Goal: Book appointment/travel/reservation

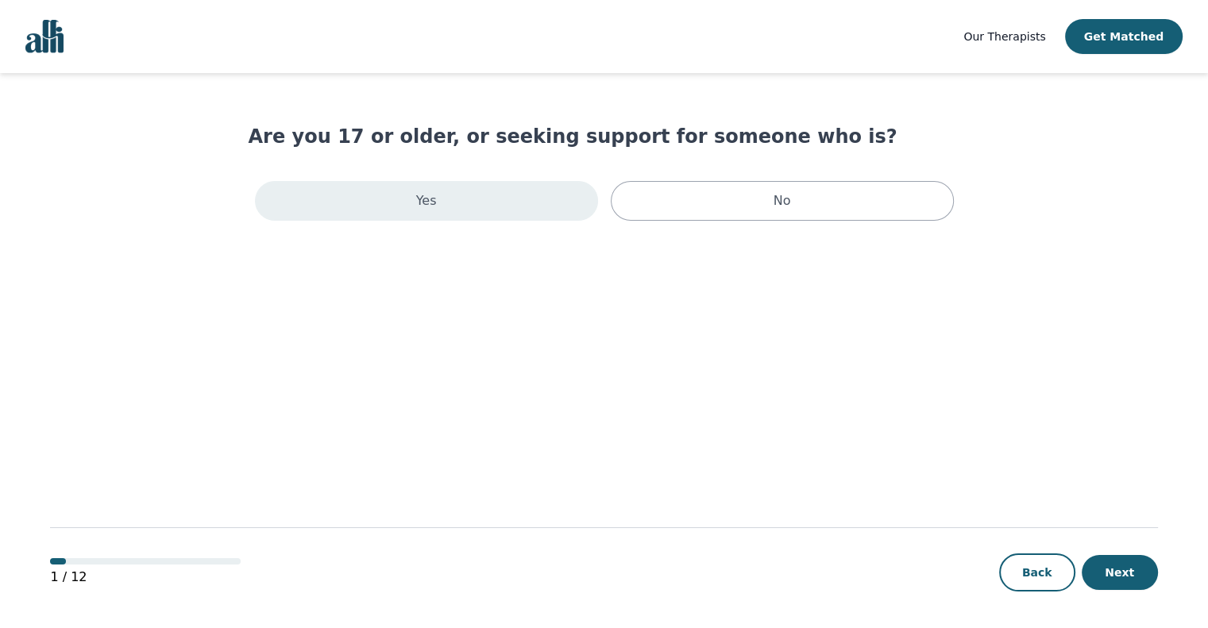
click at [522, 196] on div "Yes" at bounding box center [426, 201] width 343 height 40
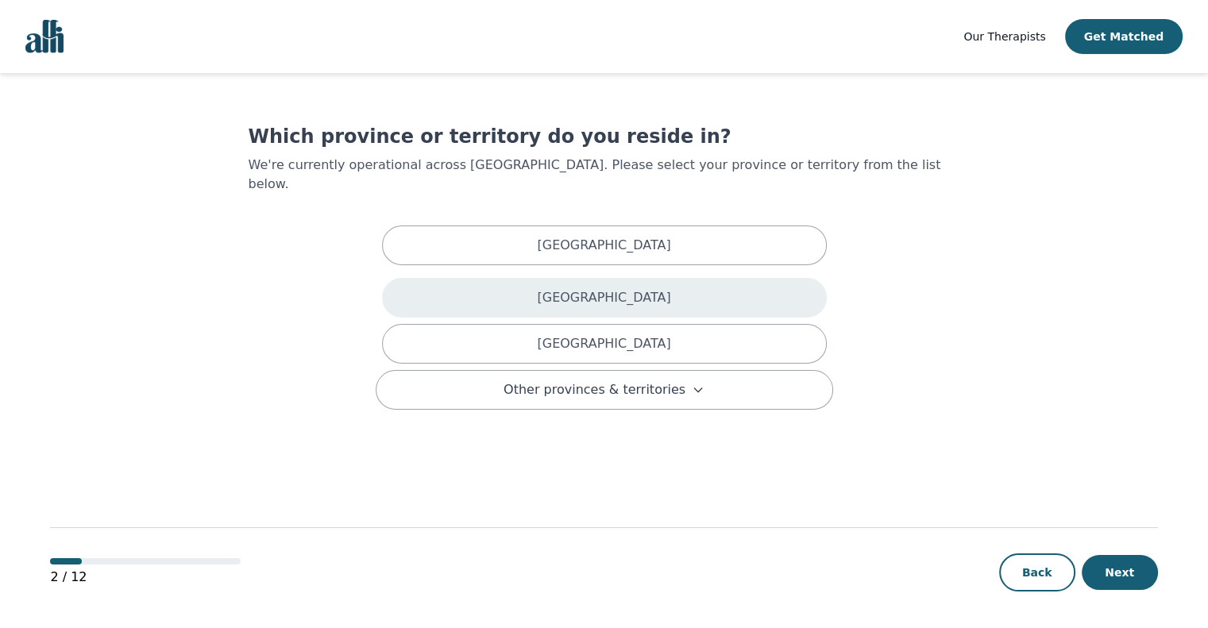
click at [658, 278] on div "[GEOGRAPHIC_DATA]" at bounding box center [604, 298] width 445 height 40
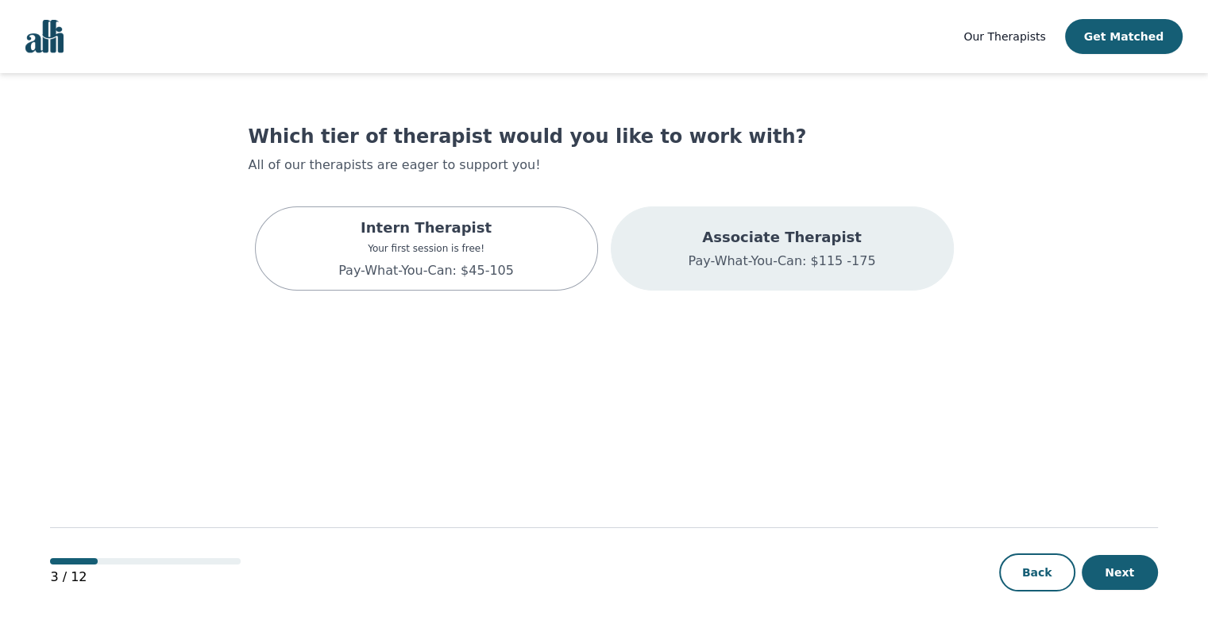
click at [800, 252] on p "Pay-What-You-Can: $115 -175" at bounding box center [781, 261] width 187 height 19
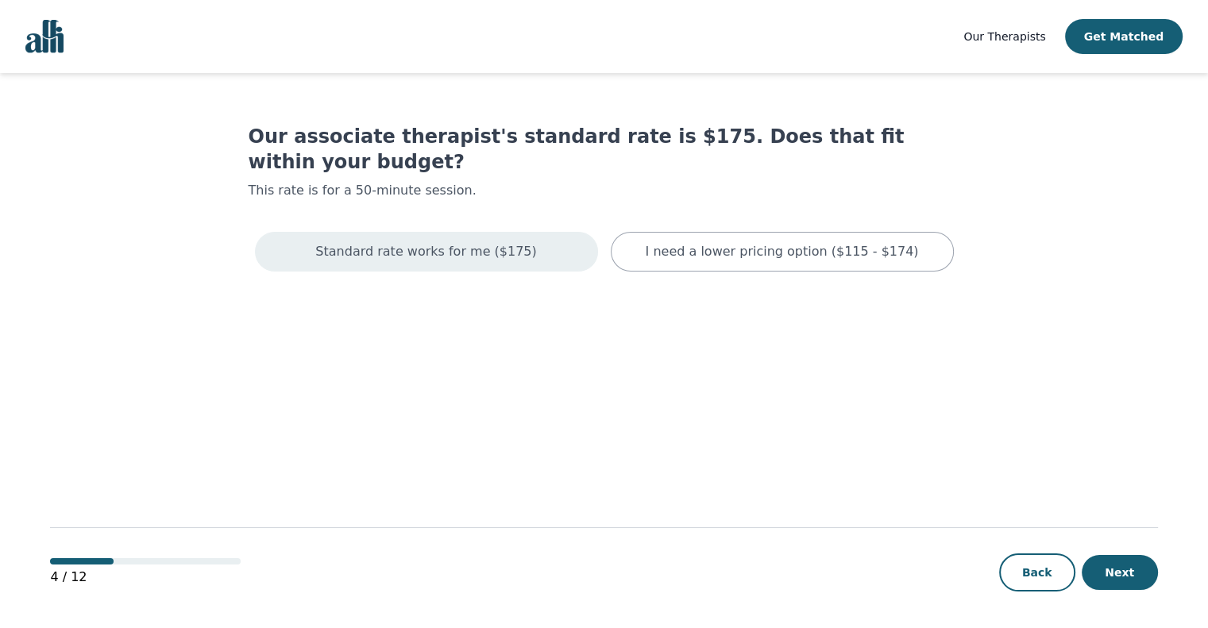
click at [527, 232] on div "Standard rate works for me ($175)" at bounding box center [426, 252] width 343 height 40
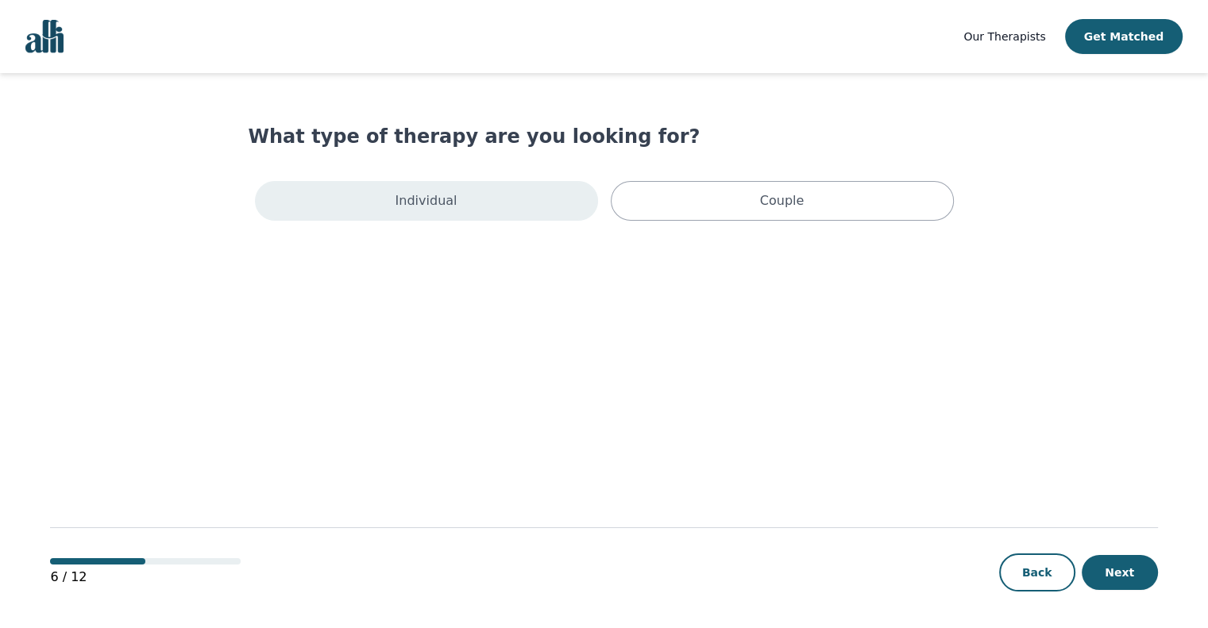
click at [534, 187] on div "Individual" at bounding box center [426, 201] width 343 height 40
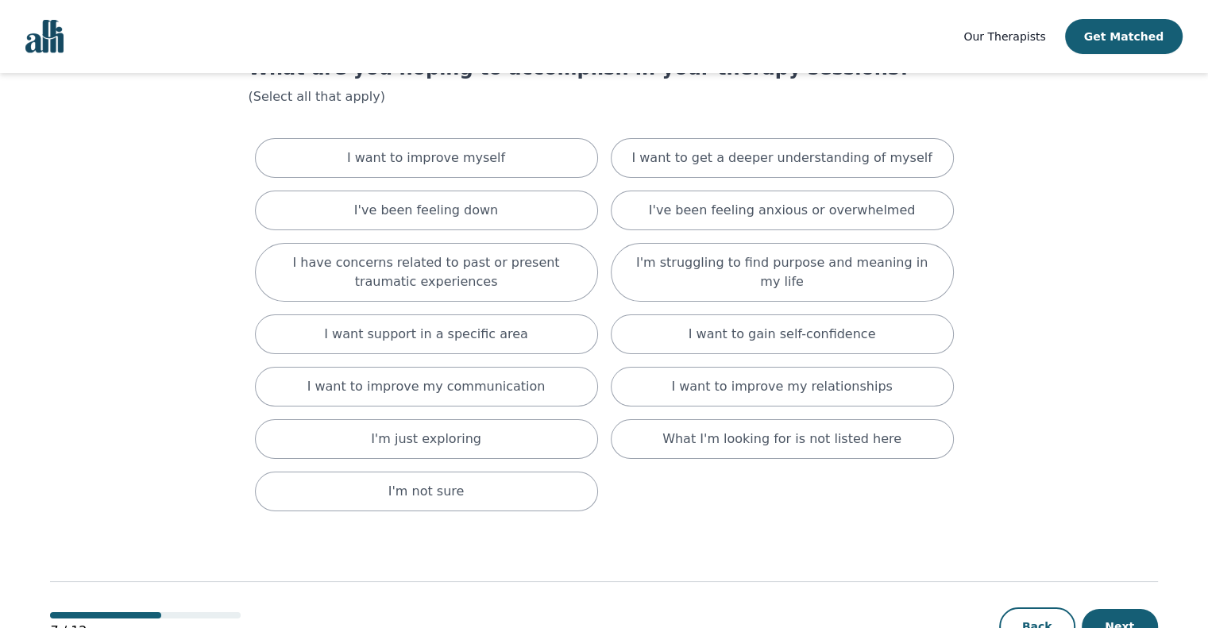
scroll to position [69, 0]
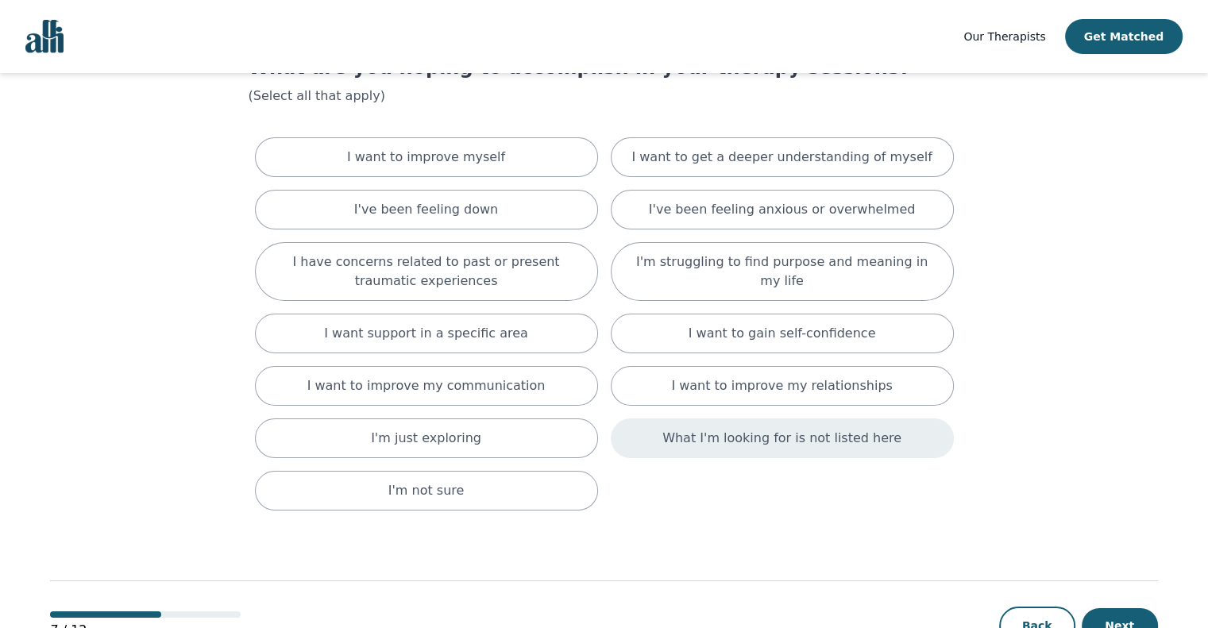
click at [796, 432] on p "What I'm looking for is not listed here" at bounding box center [781, 438] width 239 height 19
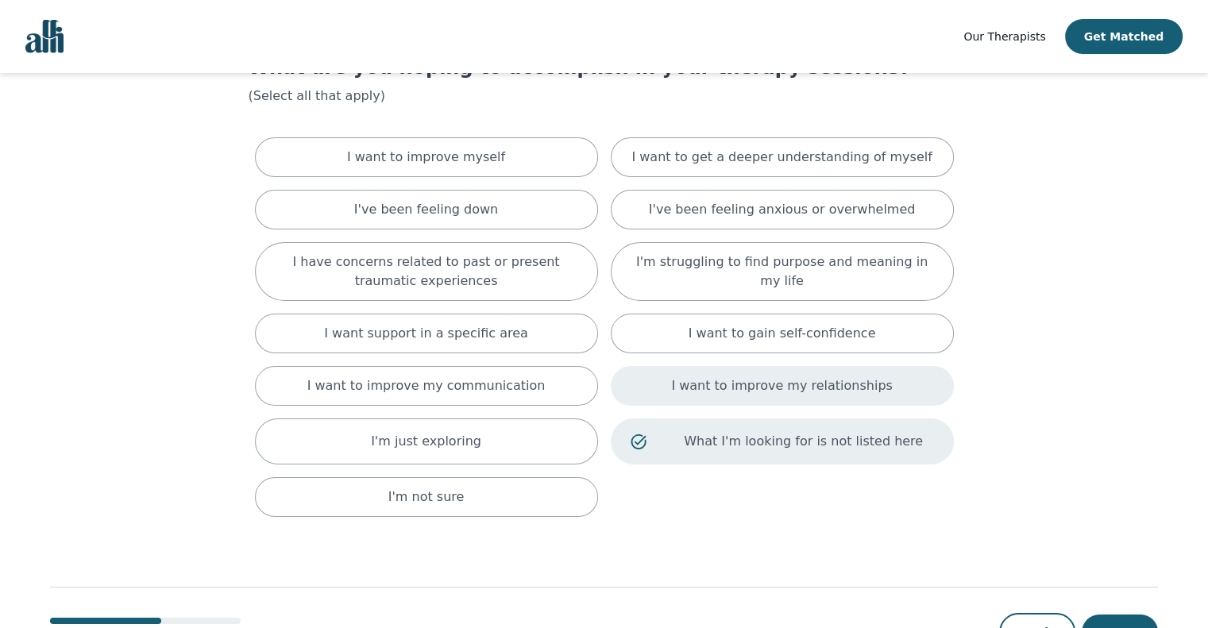
click at [792, 389] on p "I want to improve my relationships" at bounding box center [781, 385] width 221 height 19
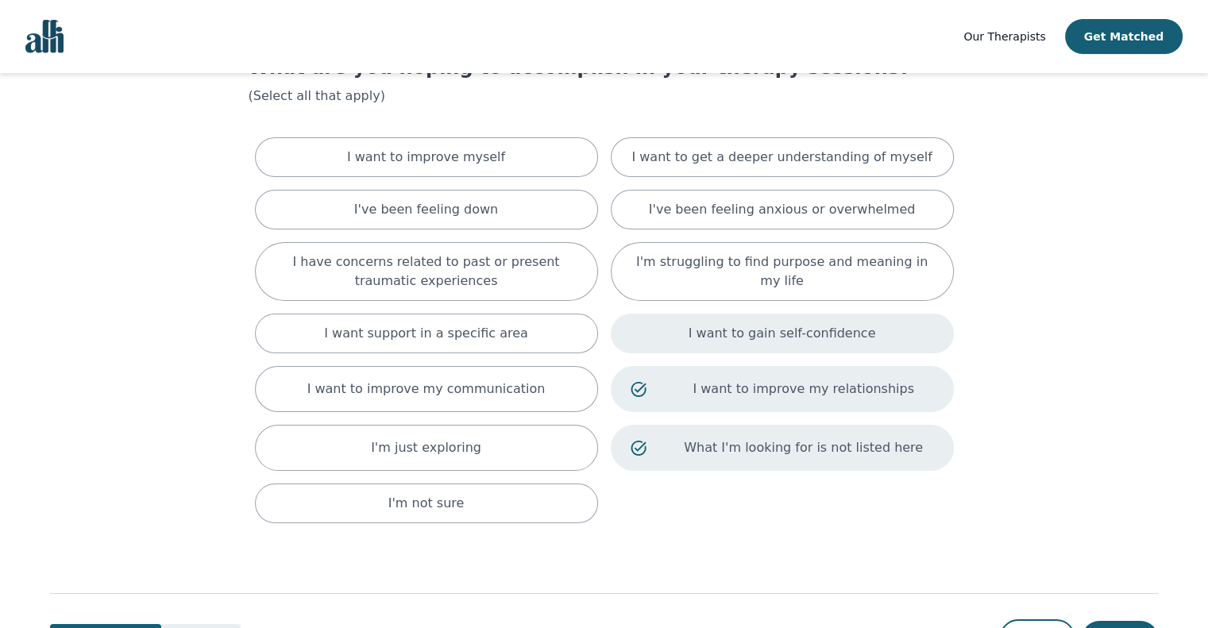
click at [791, 334] on p "I want to gain self-confidence" at bounding box center [781, 333] width 187 height 19
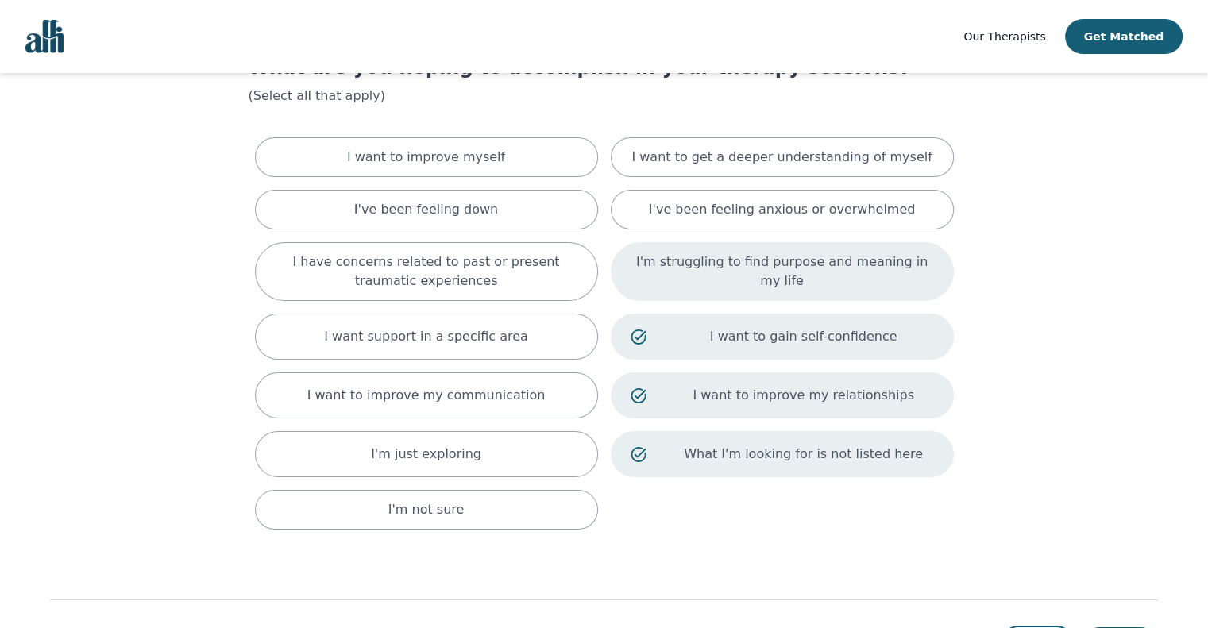
click at [779, 272] on p "I'm struggling to find purpose and meaning in my life" at bounding box center [781, 271] width 303 height 38
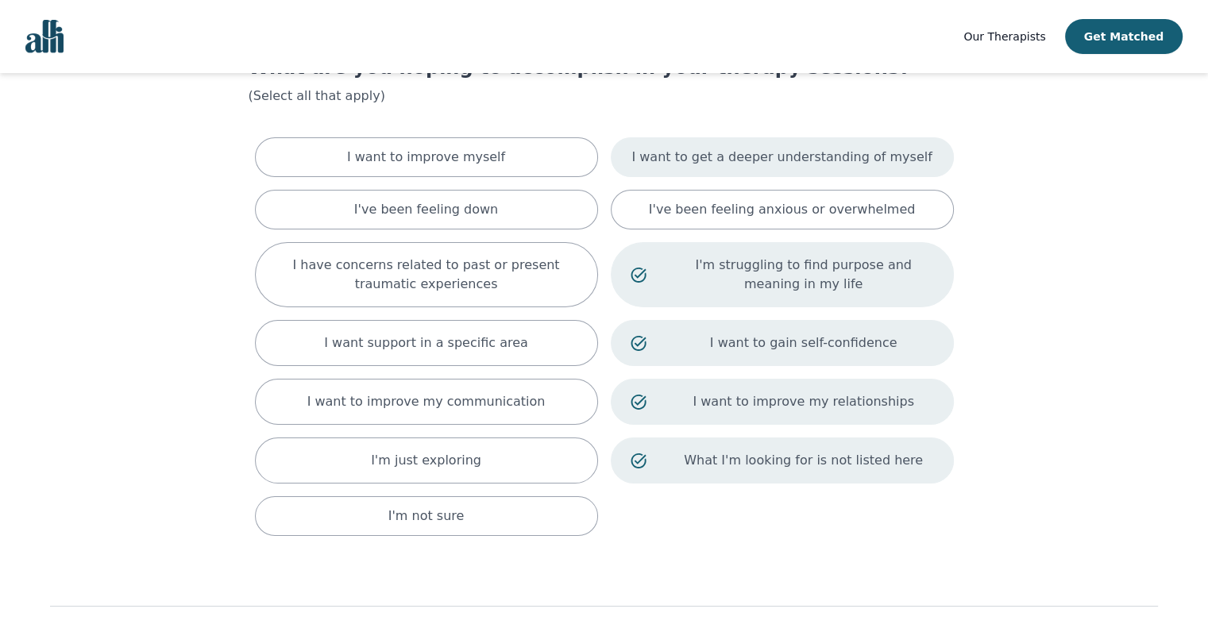
click at [761, 161] on p "I want to get a deeper understanding of myself" at bounding box center [781, 157] width 300 height 19
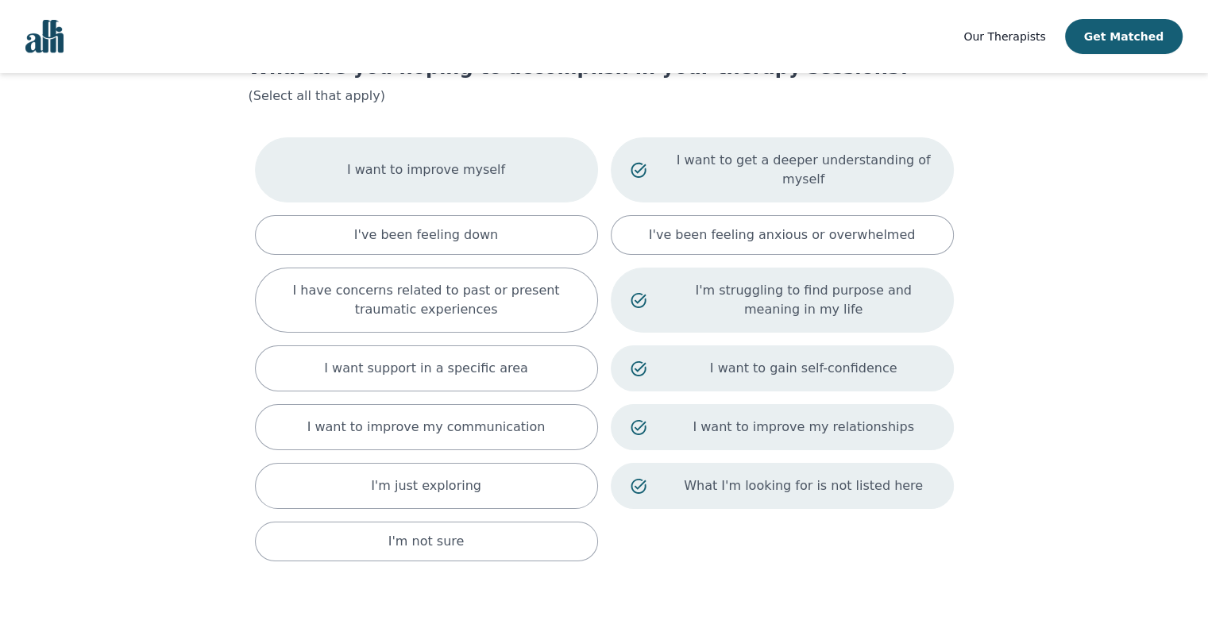
click at [527, 181] on div "I want to improve myself" at bounding box center [426, 169] width 343 height 65
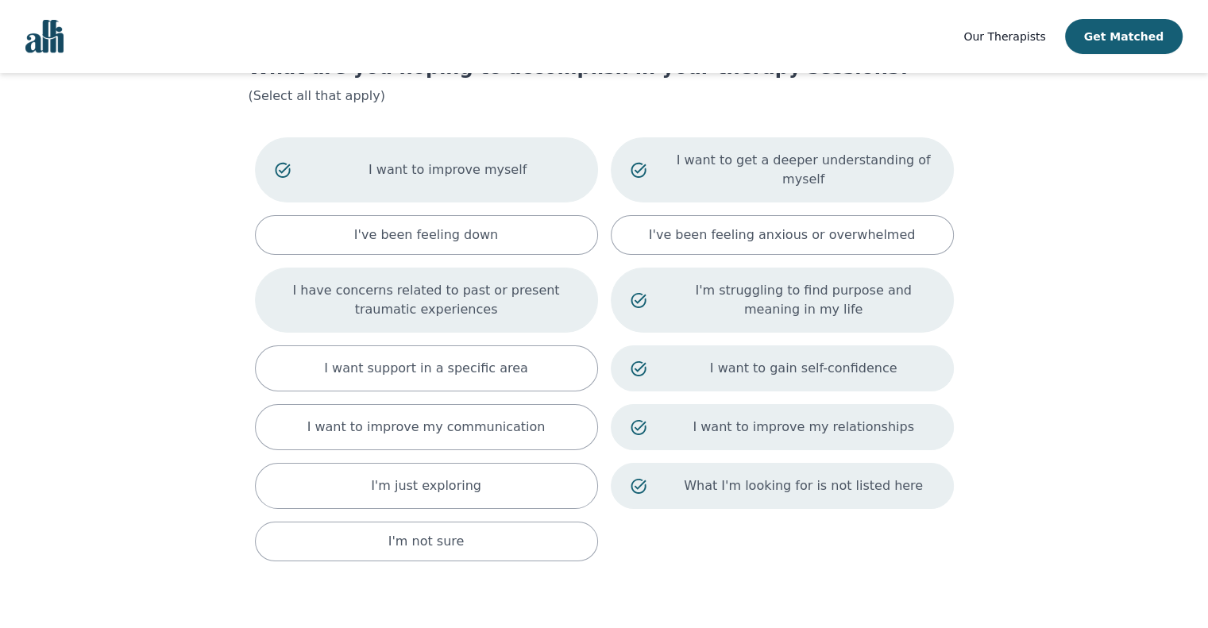
click at [513, 301] on div "I have concerns related to past or present traumatic experiences" at bounding box center [426, 300] width 343 height 65
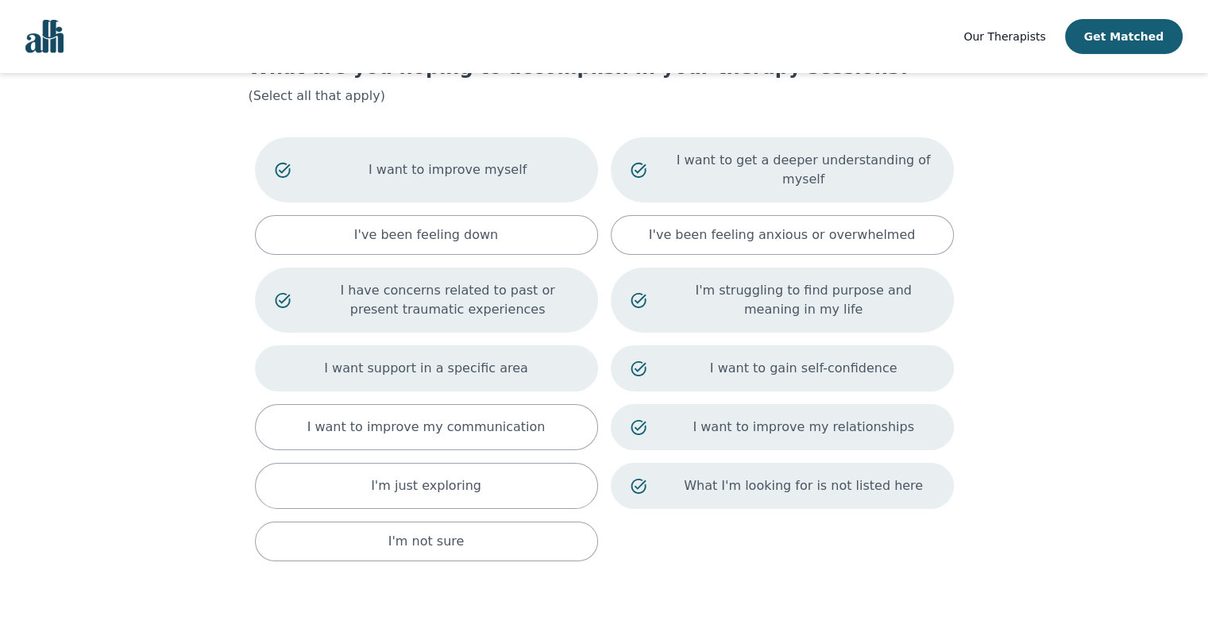
click at [504, 359] on p "I want support in a specific area" at bounding box center [426, 368] width 204 height 19
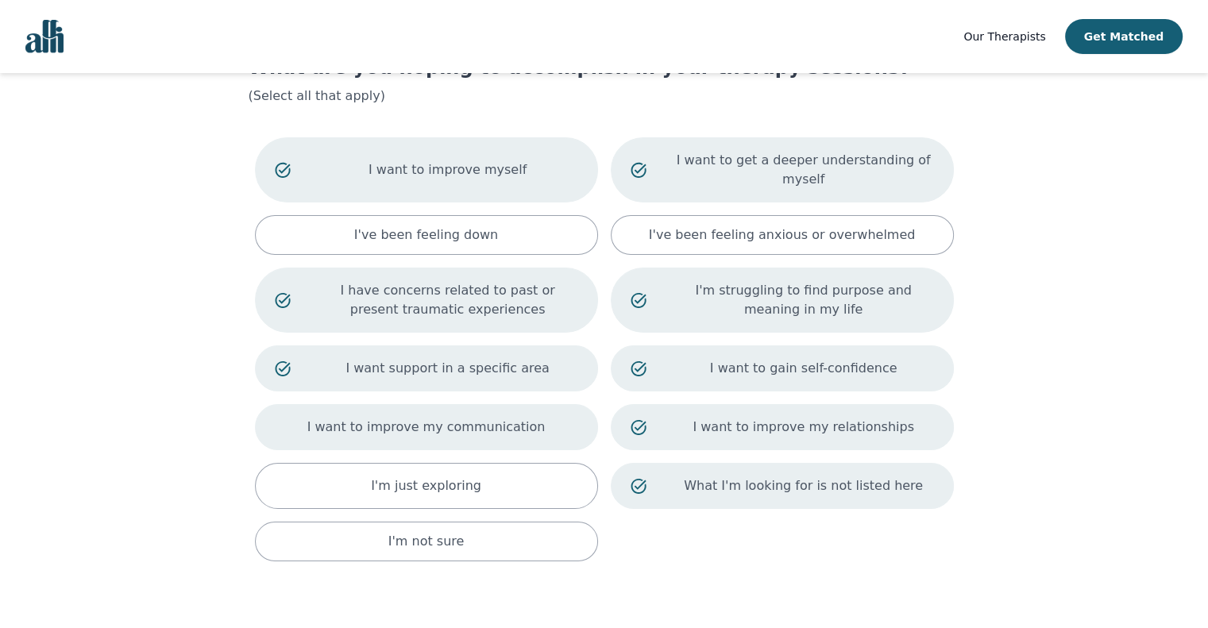
click at [506, 418] on p "I want to improve my communication" at bounding box center [426, 427] width 238 height 19
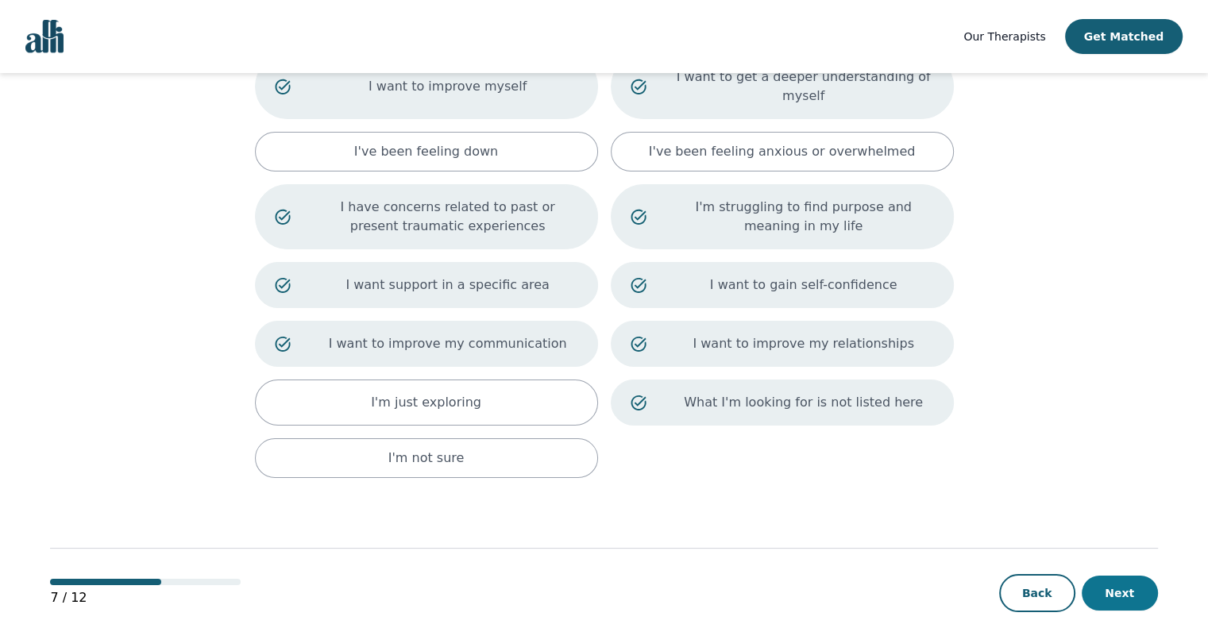
click at [1115, 577] on button "Next" at bounding box center [1119, 593] width 76 height 35
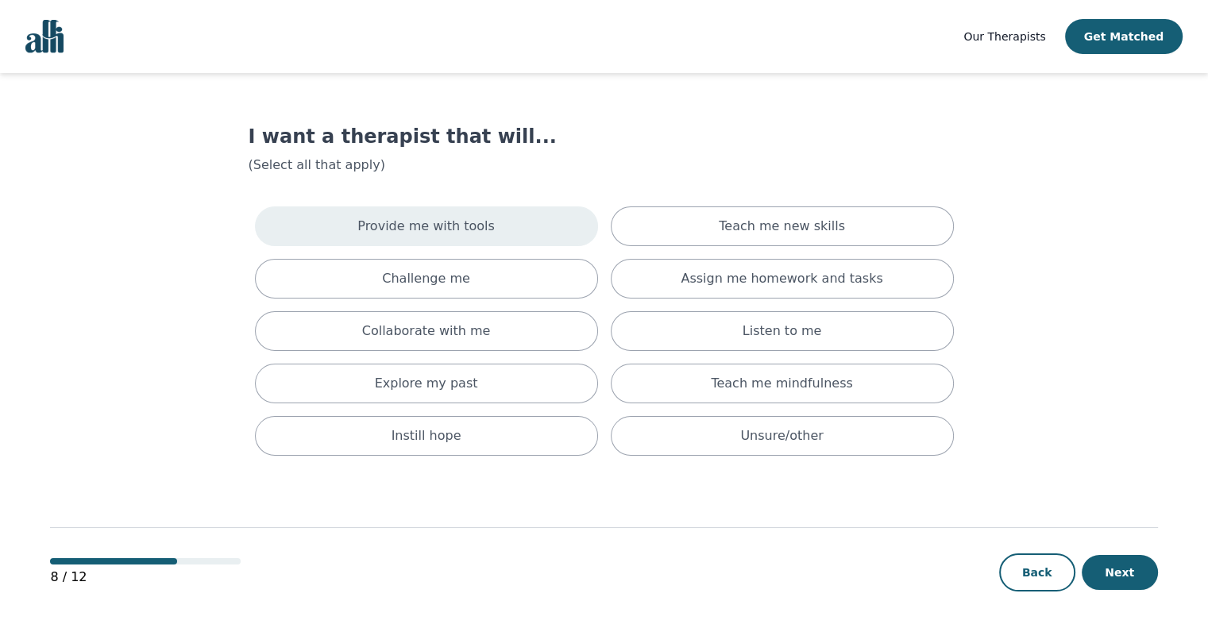
click at [461, 220] on p "Provide me with tools" at bounding box center [425, 226] width 137 height 19
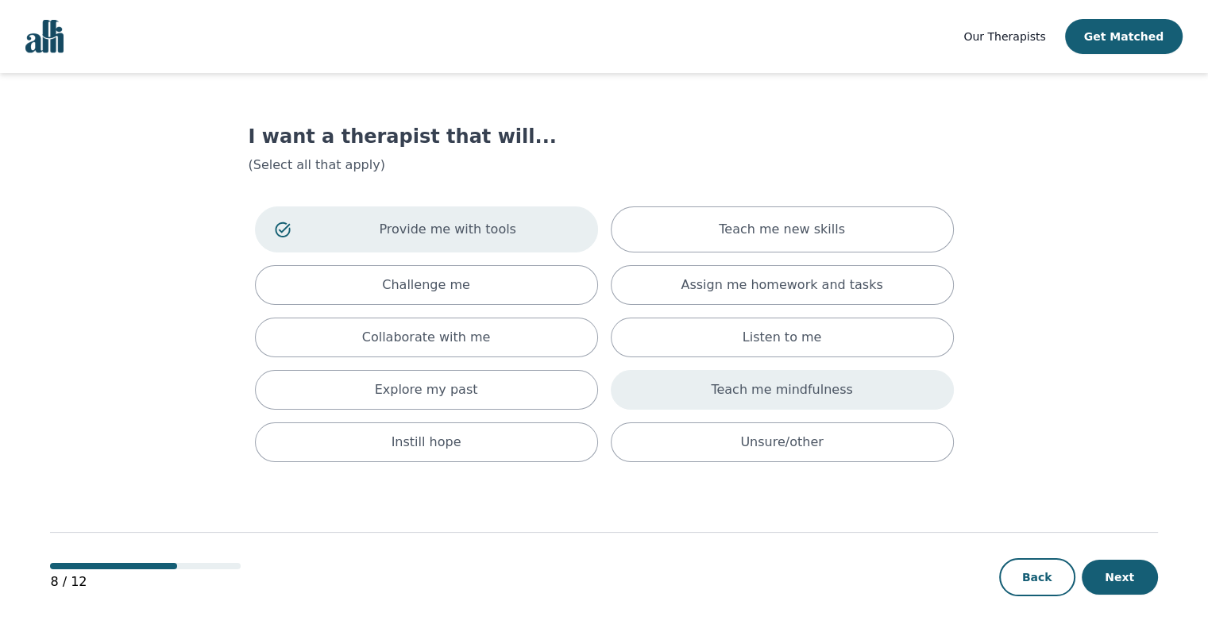
click at [716, 391] on div "Teach me mindfulness" at bounding box center [782, 390] width 343 height 40
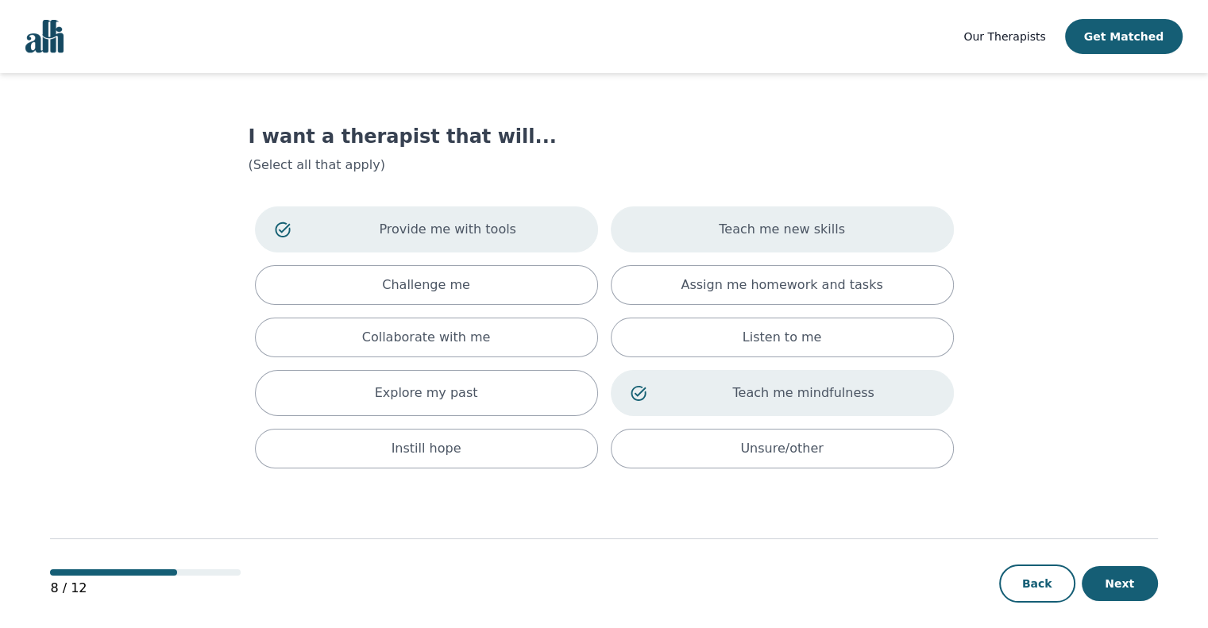
click at [763, 231] on p "Teach me new skills" at bounding box center [782, 229] width 126 height 19
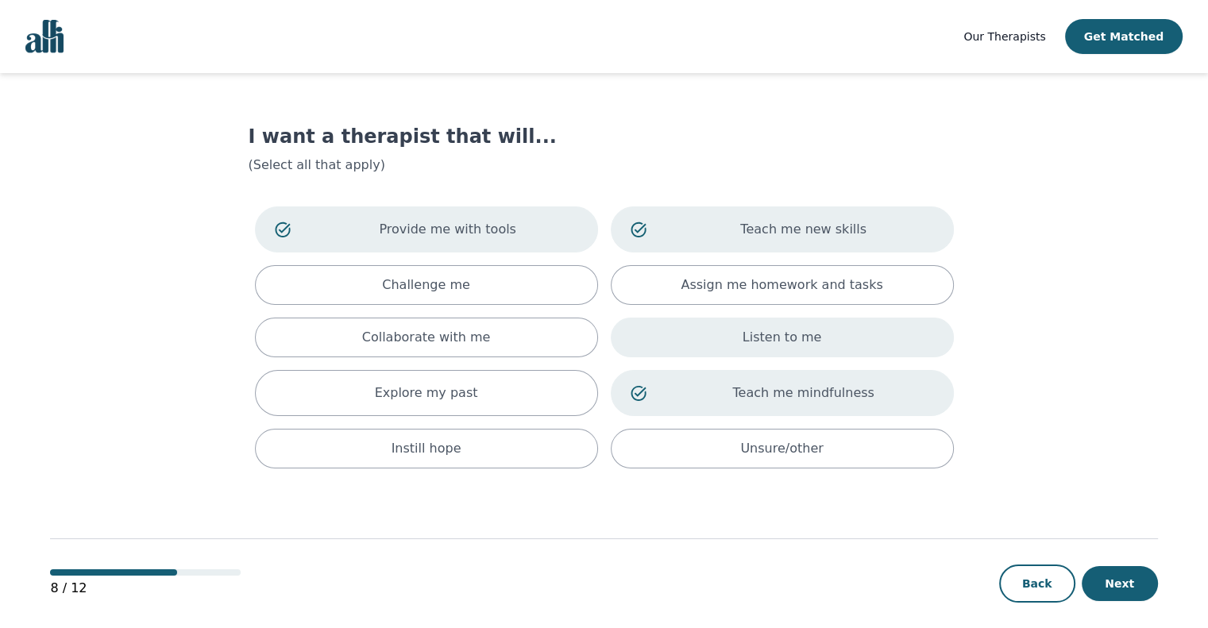
click at [781, 349] on div "Listen to me" at bounding box center [782, 338] width 343 height 40
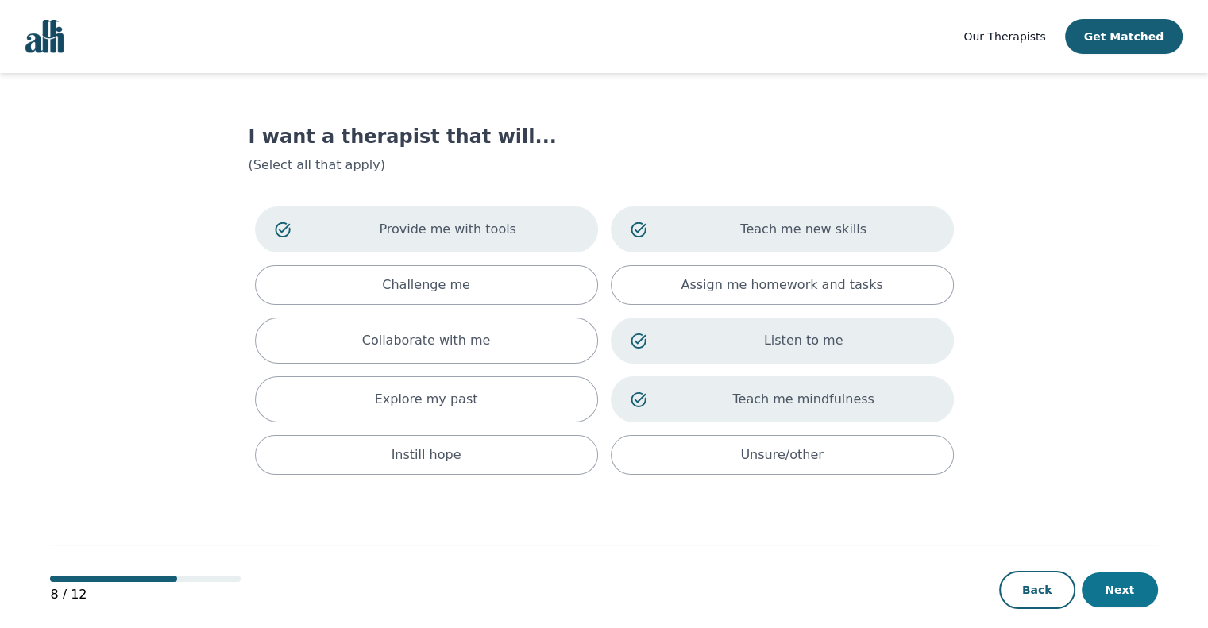
click at [1120, 586] on button "Next" at bounding box center [1119, 589] width 76 height 35
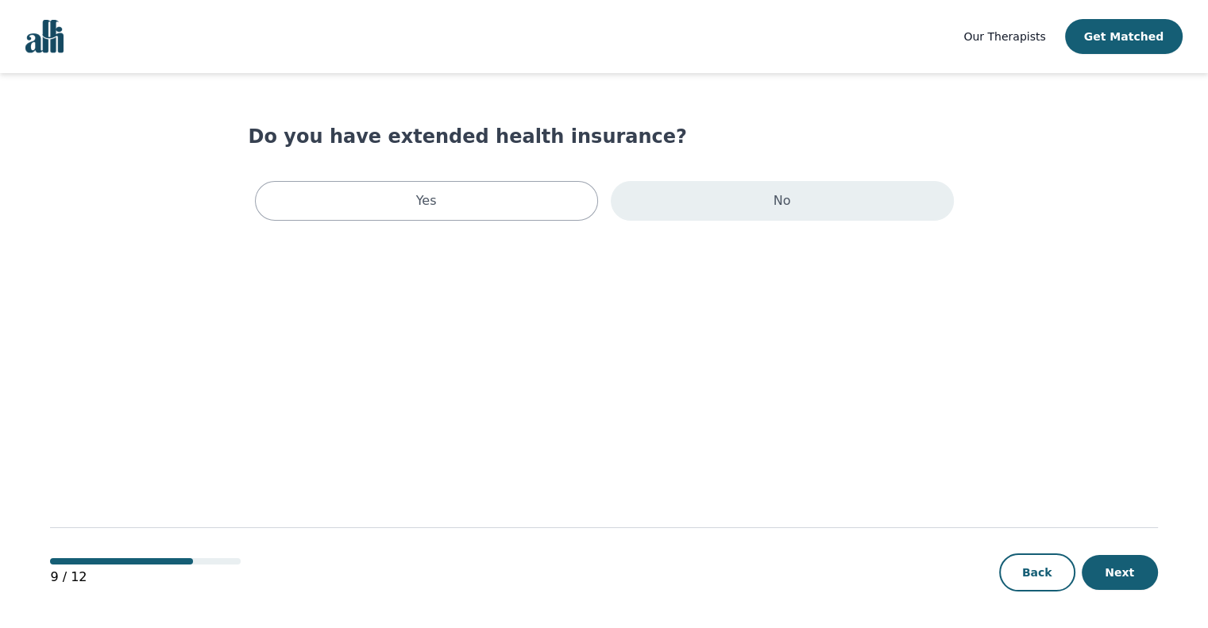
click at [737, 209] on div "No" at bounding box center [782, 201] width 343 height 40
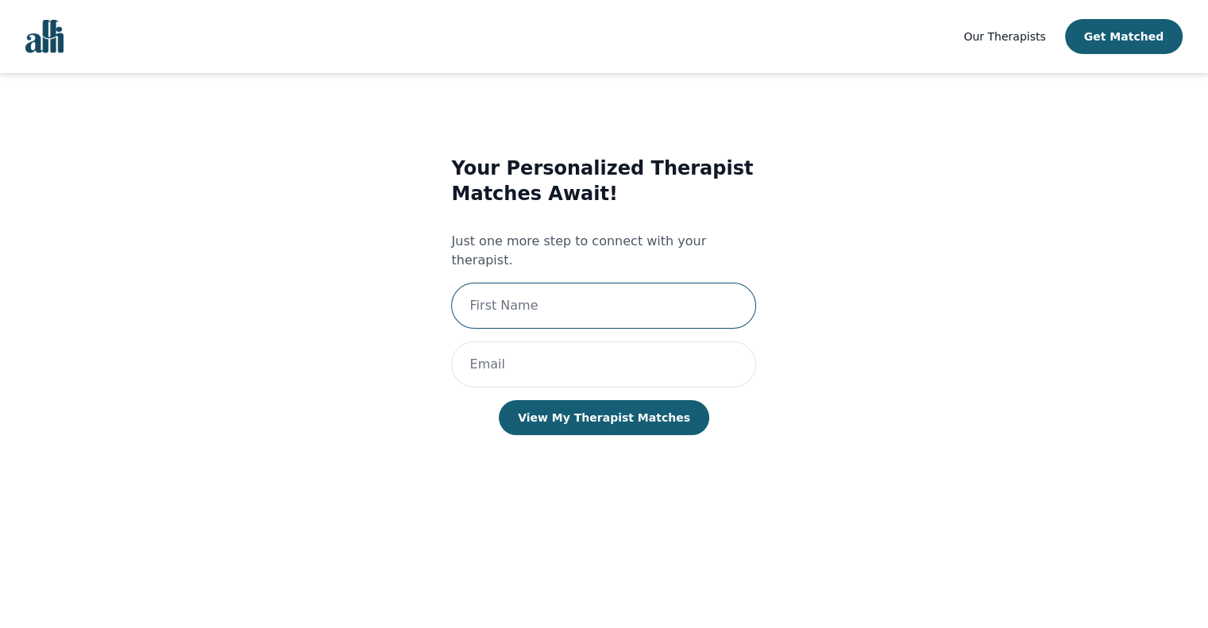
click at [575, 287] on input "text" at bounding box center [603, 306] width 305 height 46
type input "[PERSON_NAME]"
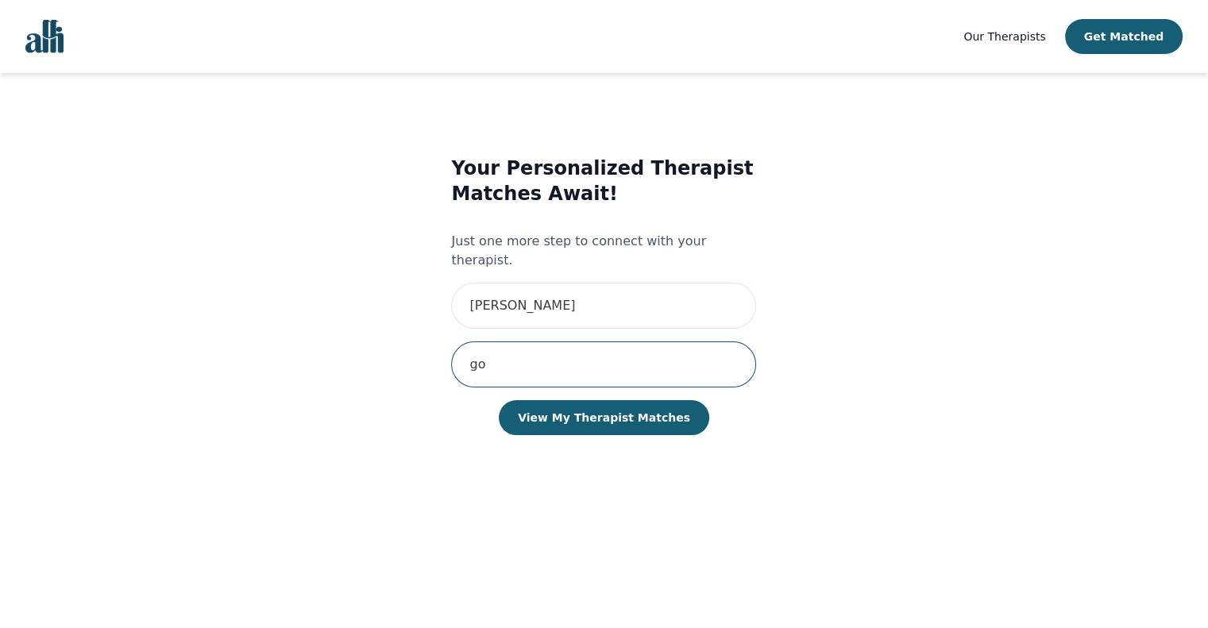
type input "g"
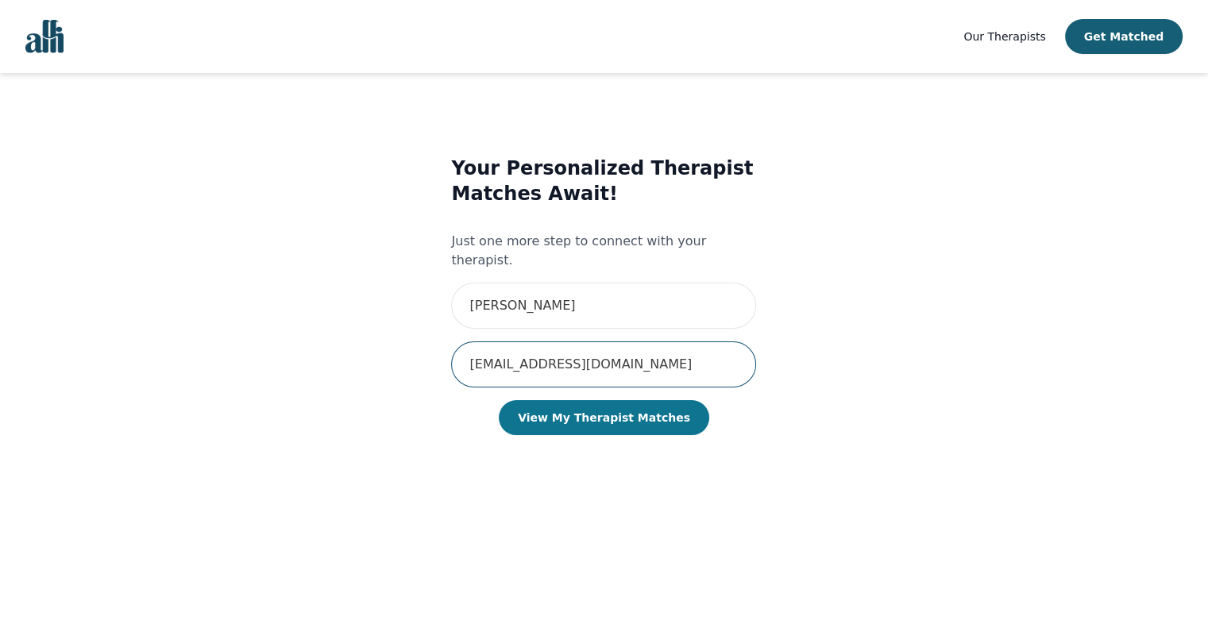
type input "[EMAIL_ADDRESS][DOMAIN_NAME]"
click at [632, 400] on button "View My Therapist Matches" at bounding box center [604, 417] width 210 height 35
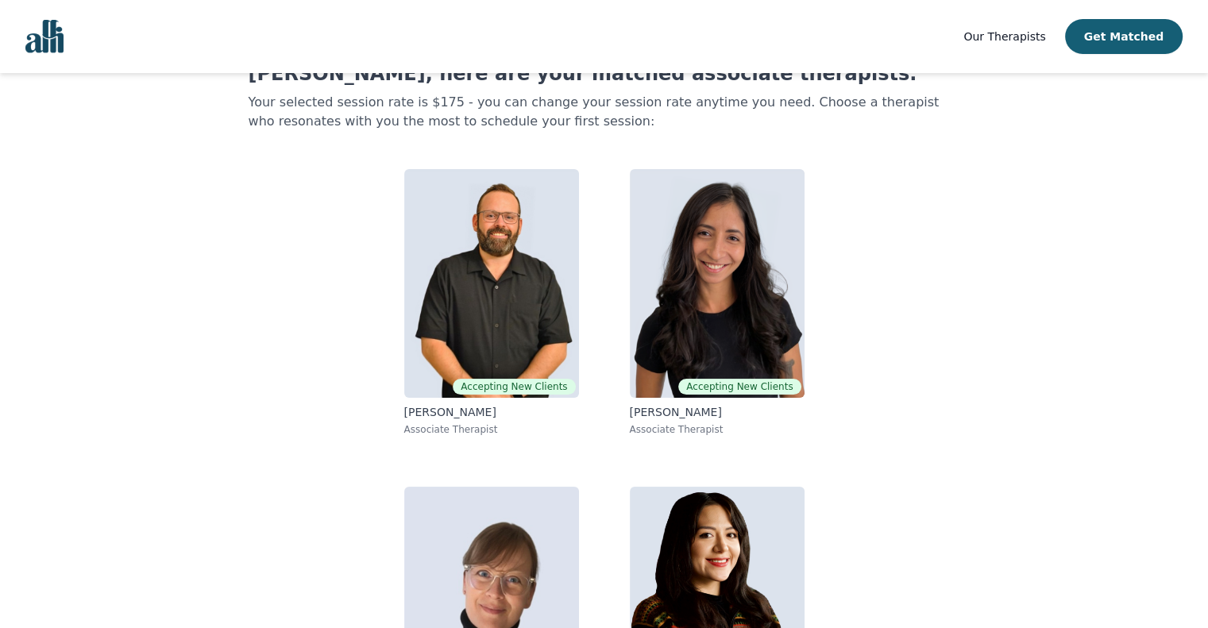
scroll to position [60, 0]
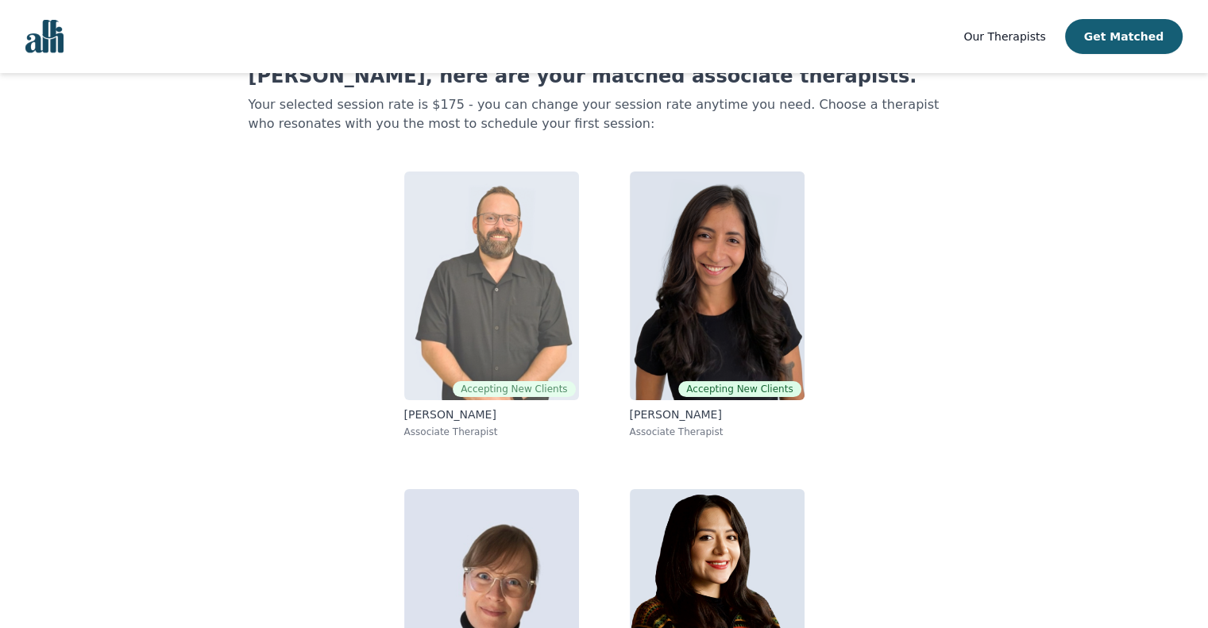
click at [515, 296] on img at bounding box center [491, 285] width 175 height 229
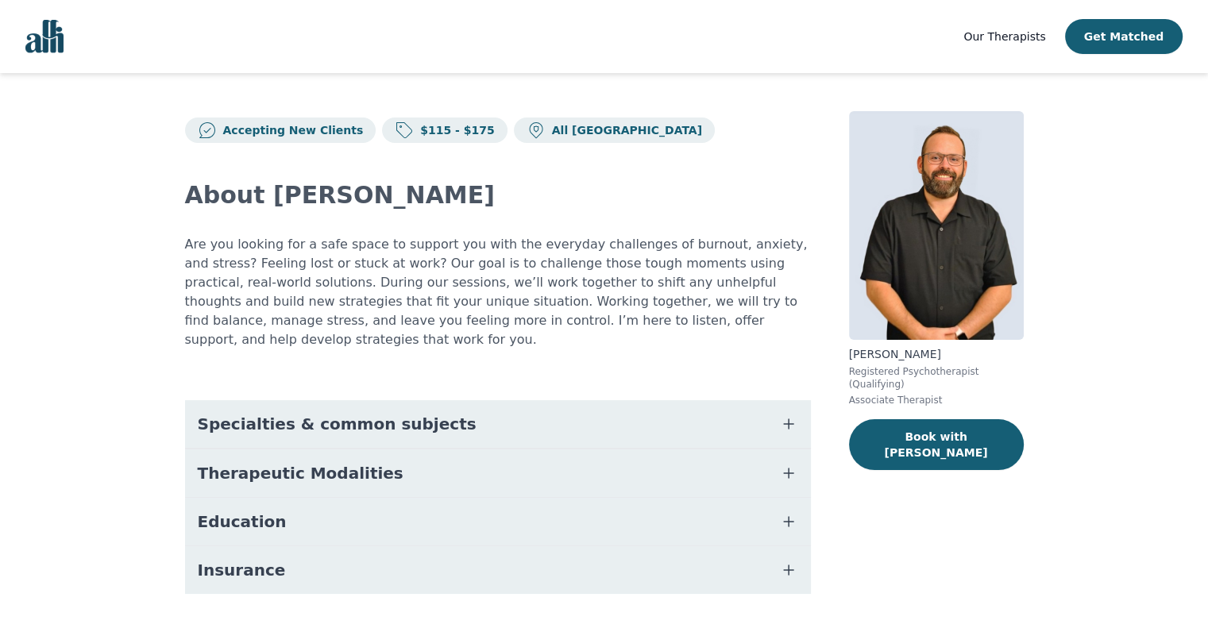
scroll to position [22, 0]
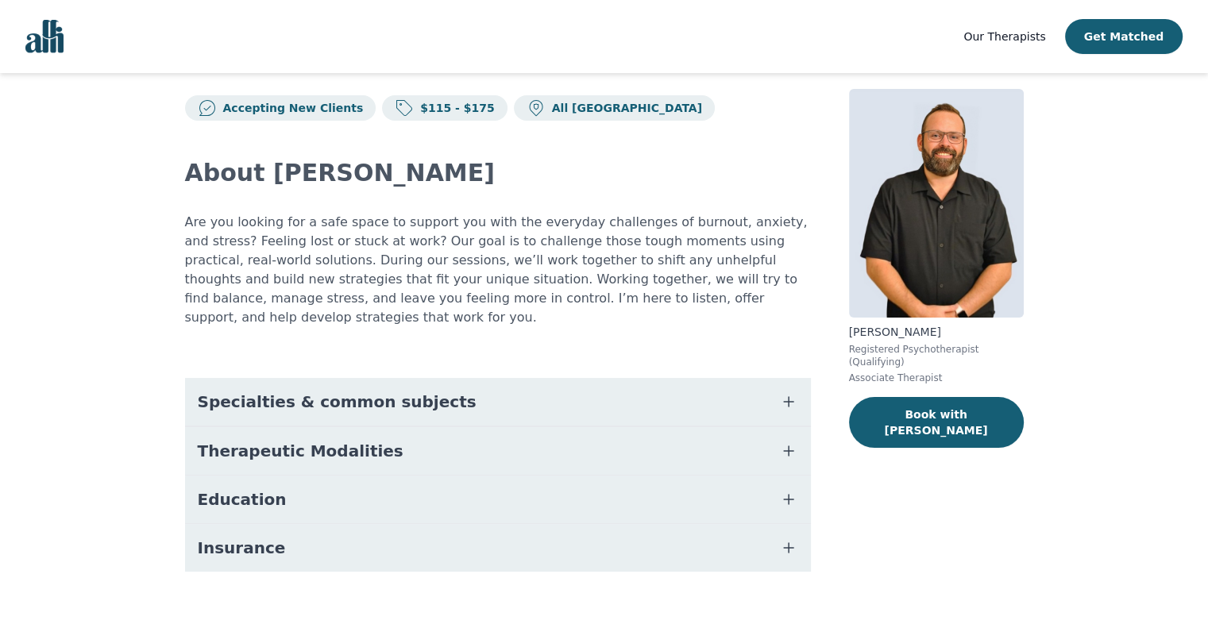
click at [786, 490] on icon "button" at bounding box center [788, 499] width 19 height 19
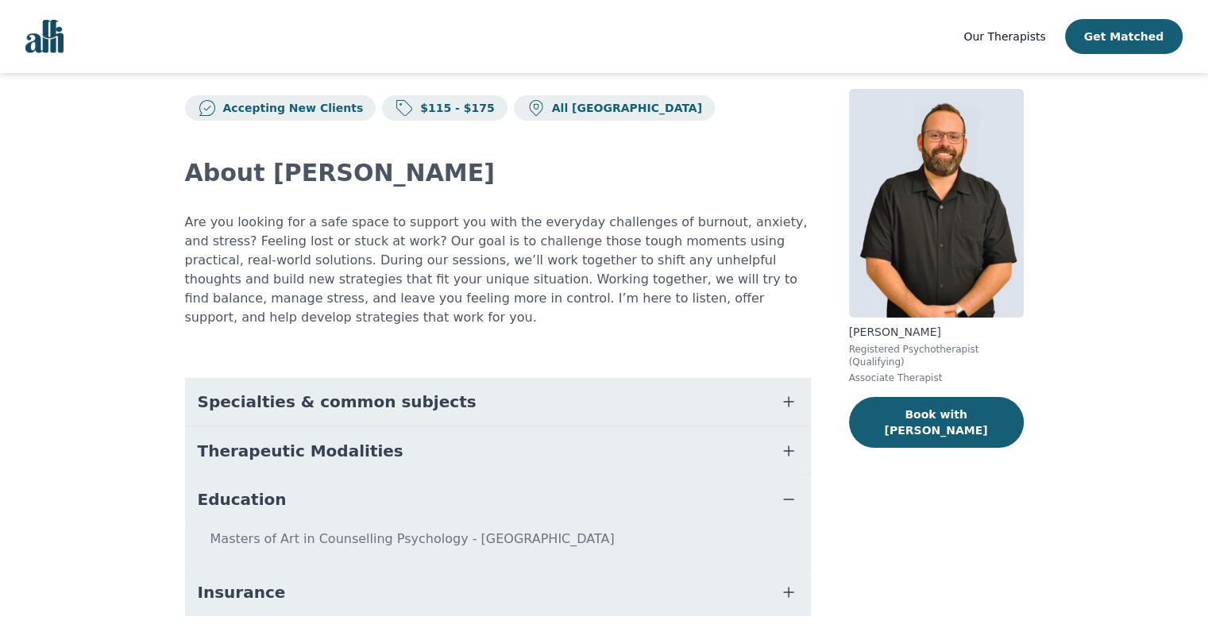
click at [786, 490] on icon "button" at bounding box center [788, 499] width 19 height 19
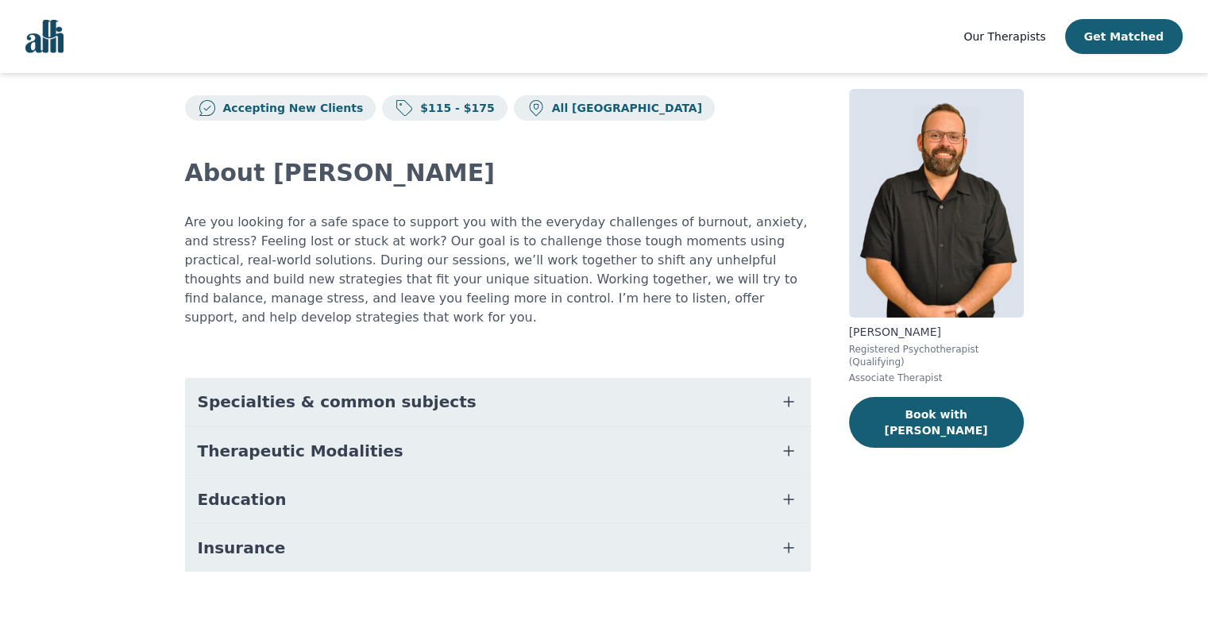
click at [791, 538] on icon "button" at bounding box center [788, 547] width 19 height 19
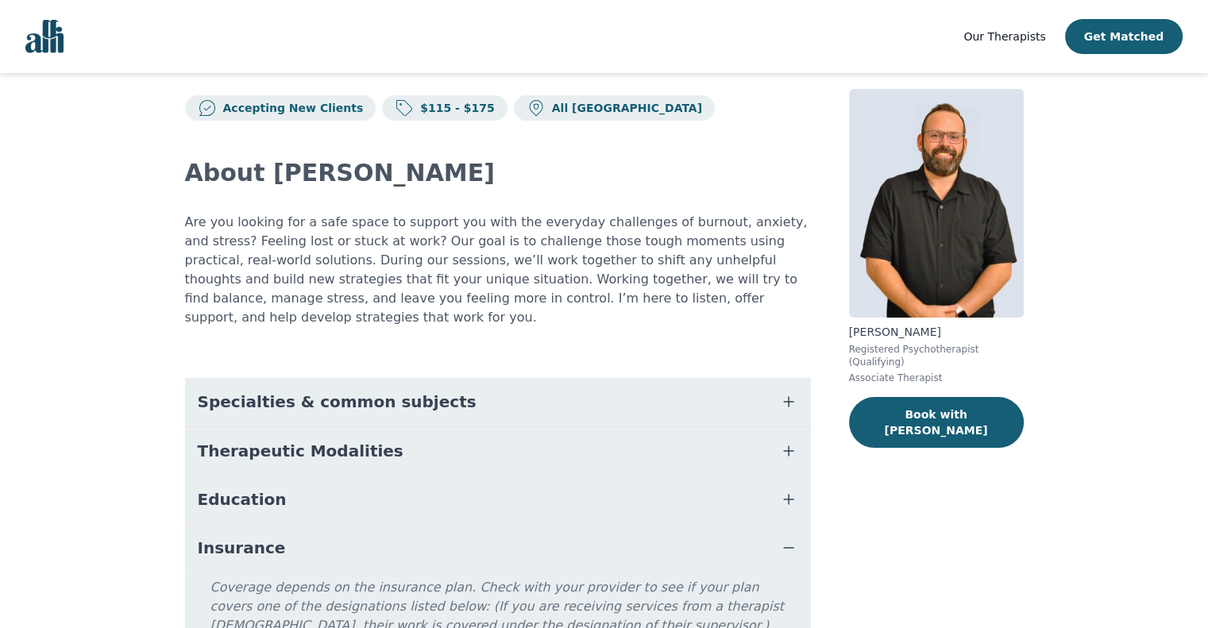
click at [791, 538] on icon "button" at bounding box center [788, 547] width 19 height 19
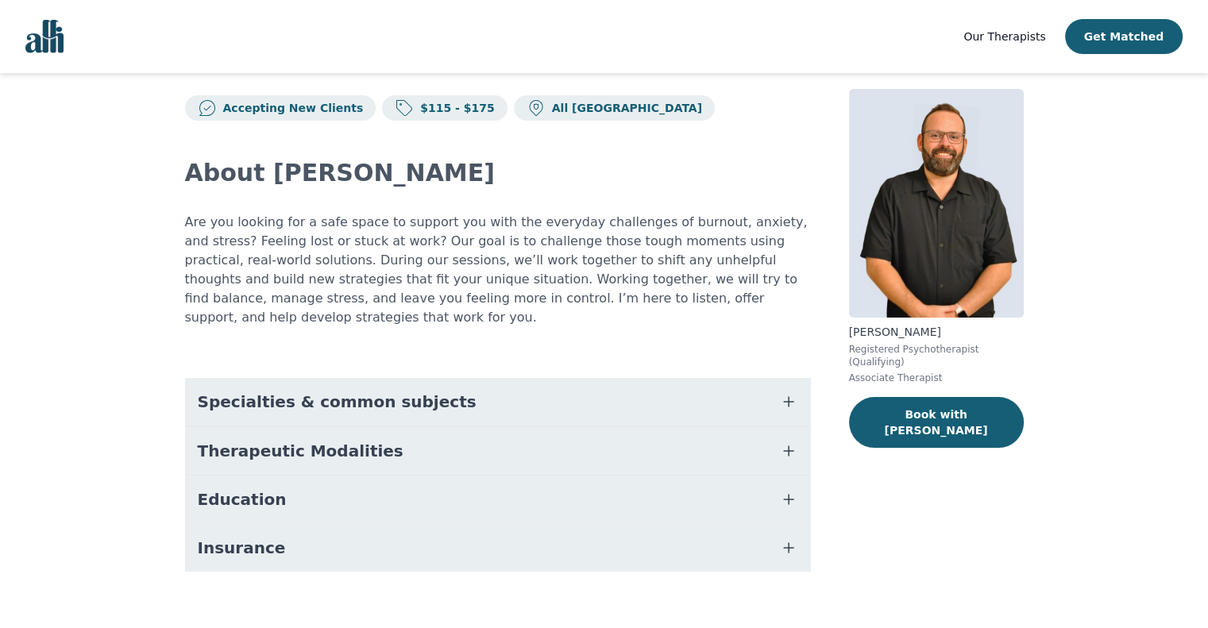
click at [766, 428] on button "Therapeutic Modalities" at bounding box center [498, 451] width 626 height 48
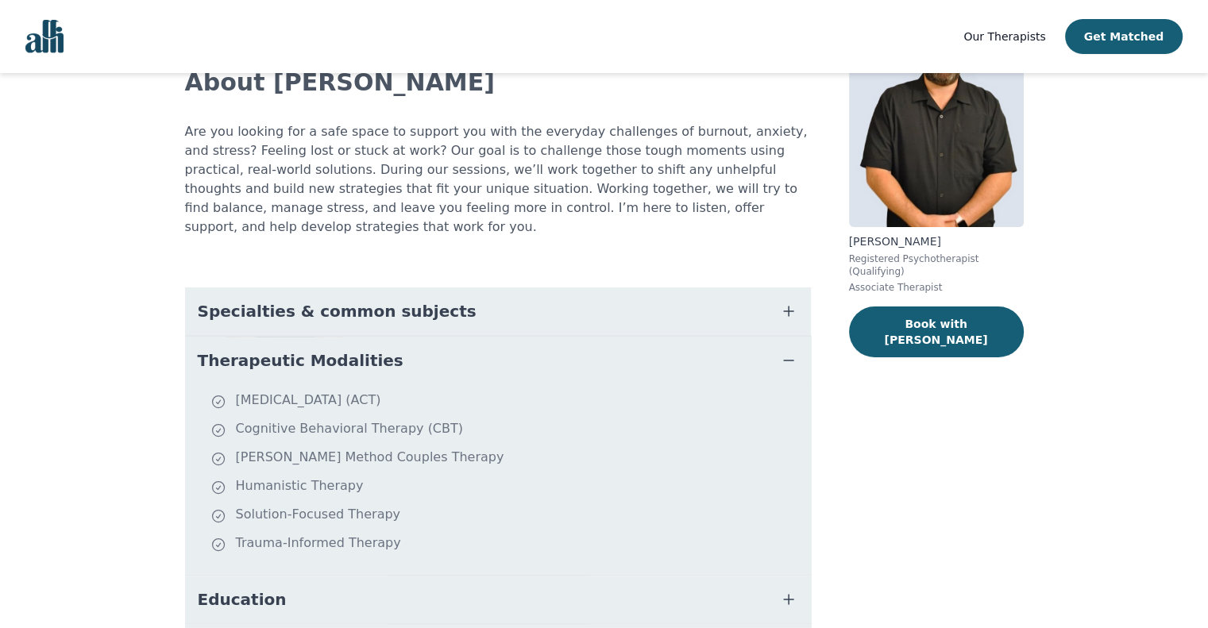
scroll to position [0, 0]
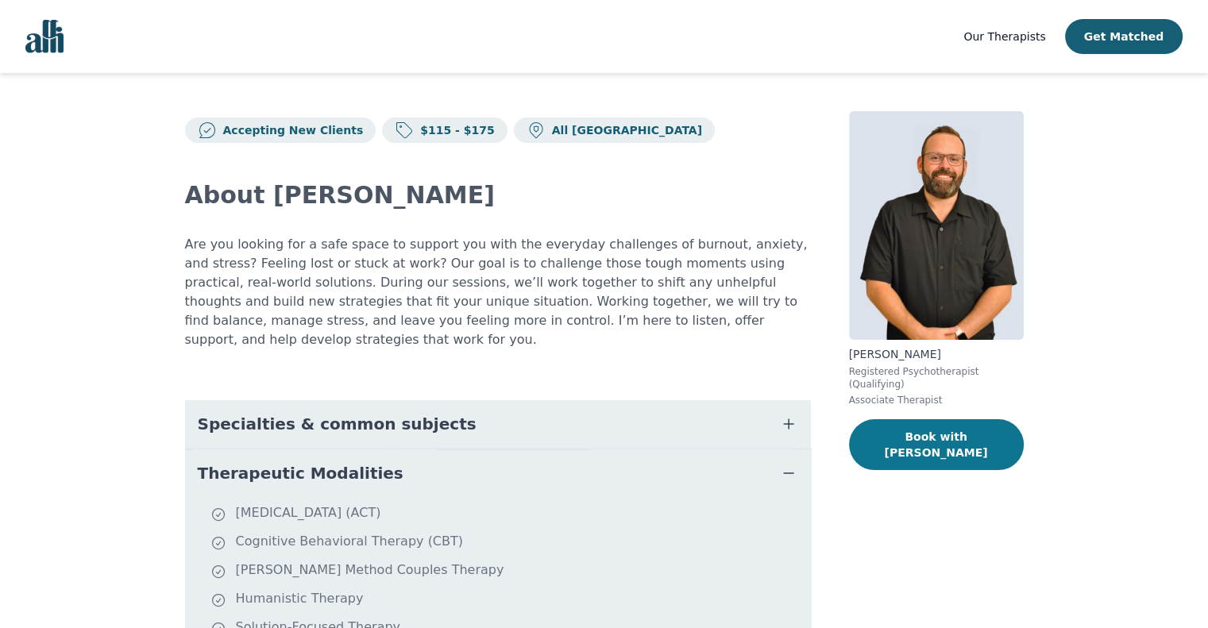
click at [965, 422] on button "Book with [PERSON_NAME]" at bounding box center [936, 444] width 175 height 51
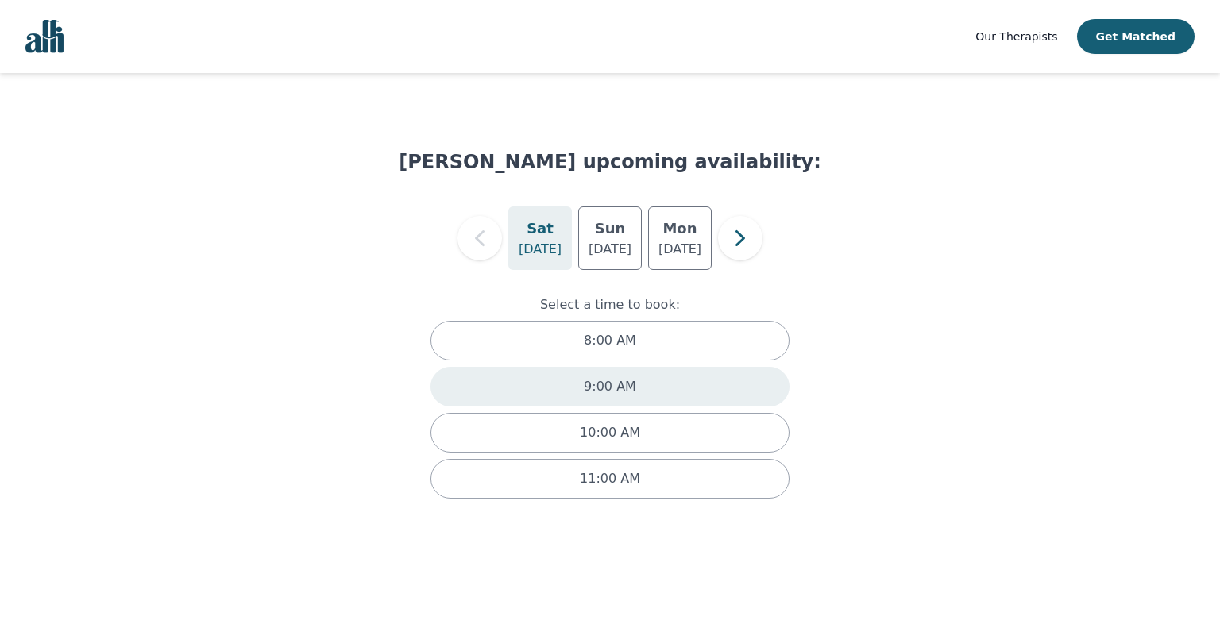
click at [635, 387] on div "9:00 AM" at bounding box center [609, 387] width 359 height 40
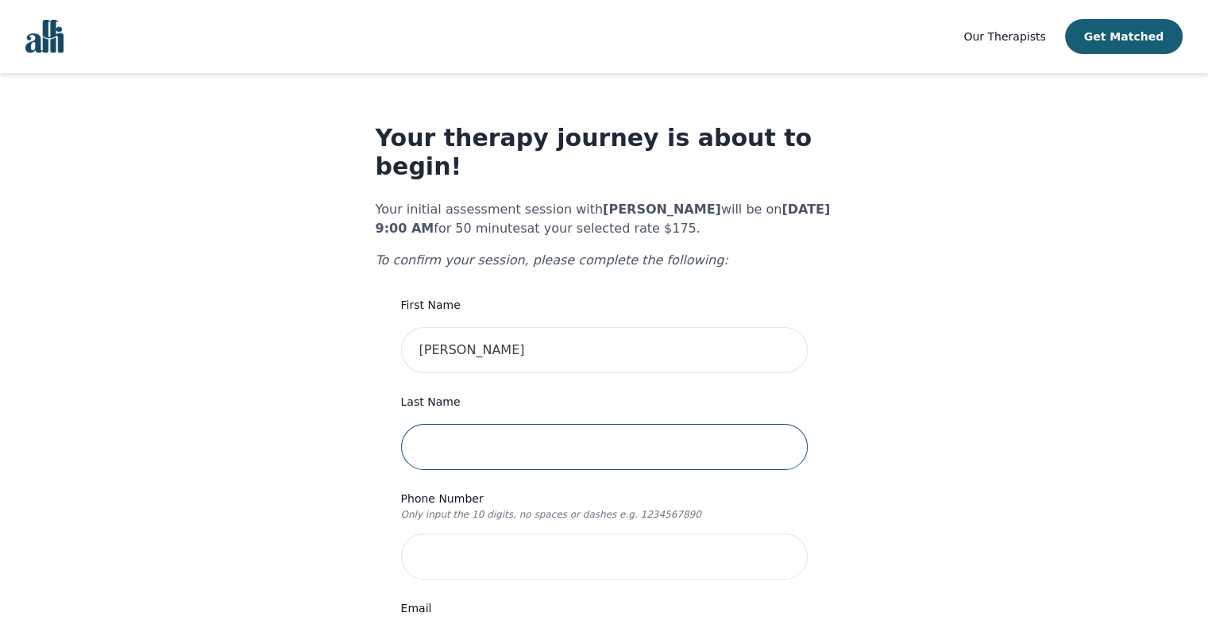
click at [508, 424] on input "text" at bounding box center [604, 447] width 407 height 46
type input "[EMAIL_ADDRESS][DOMAIN_NAME]"
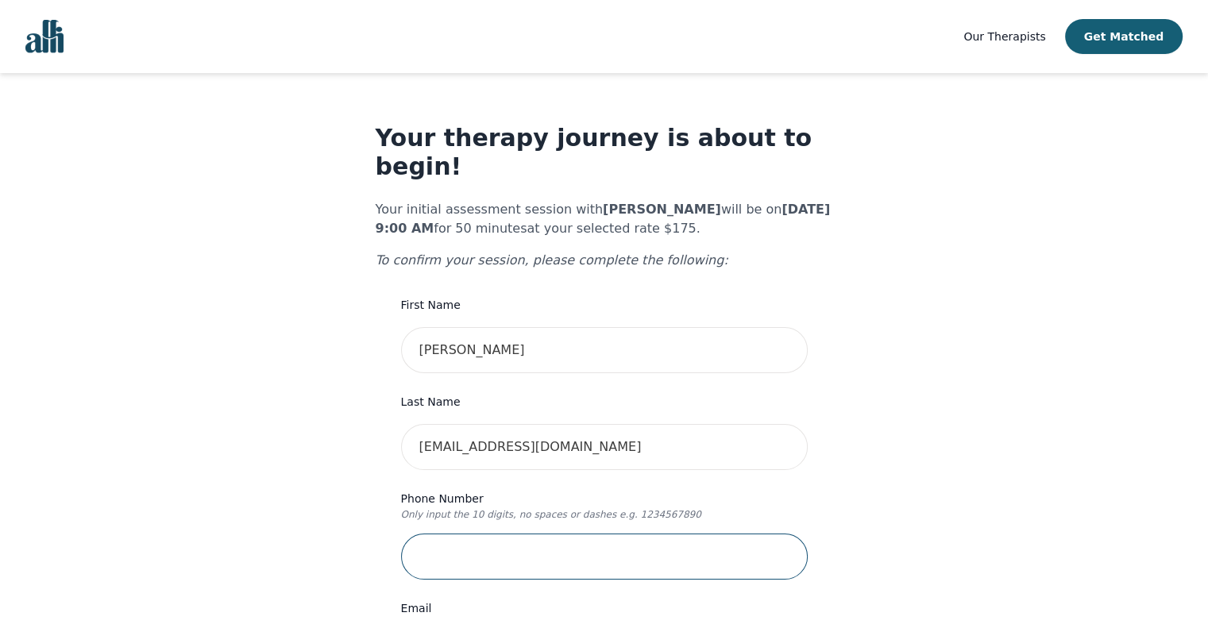
click at [553, 534] on input "tel" at bounding box center [604, 557] width 407 height 46
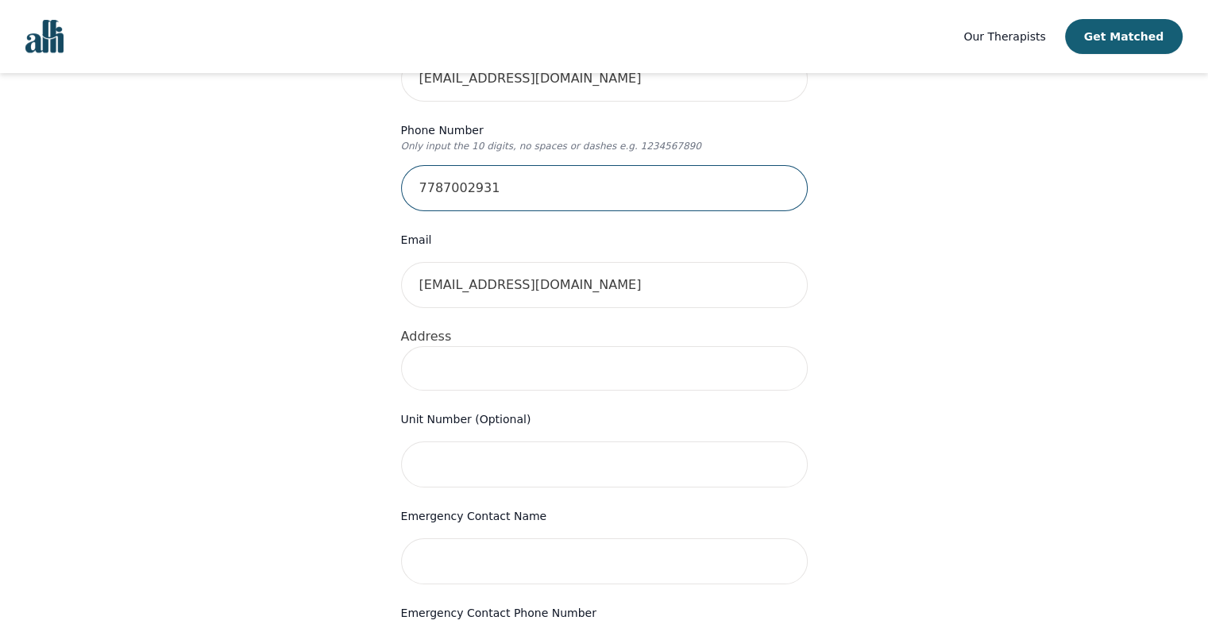
scroll to position [383, 0]
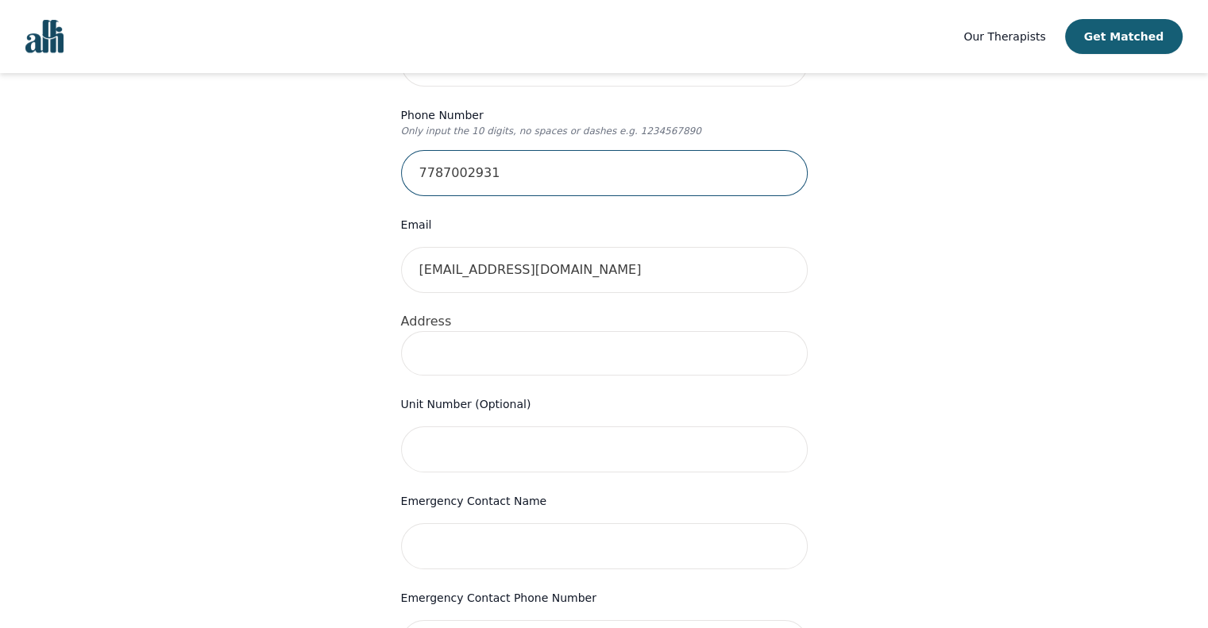
type input "7787002931"
click at [545, 332] on input at bounding box center [604, 353] width 407 height 44
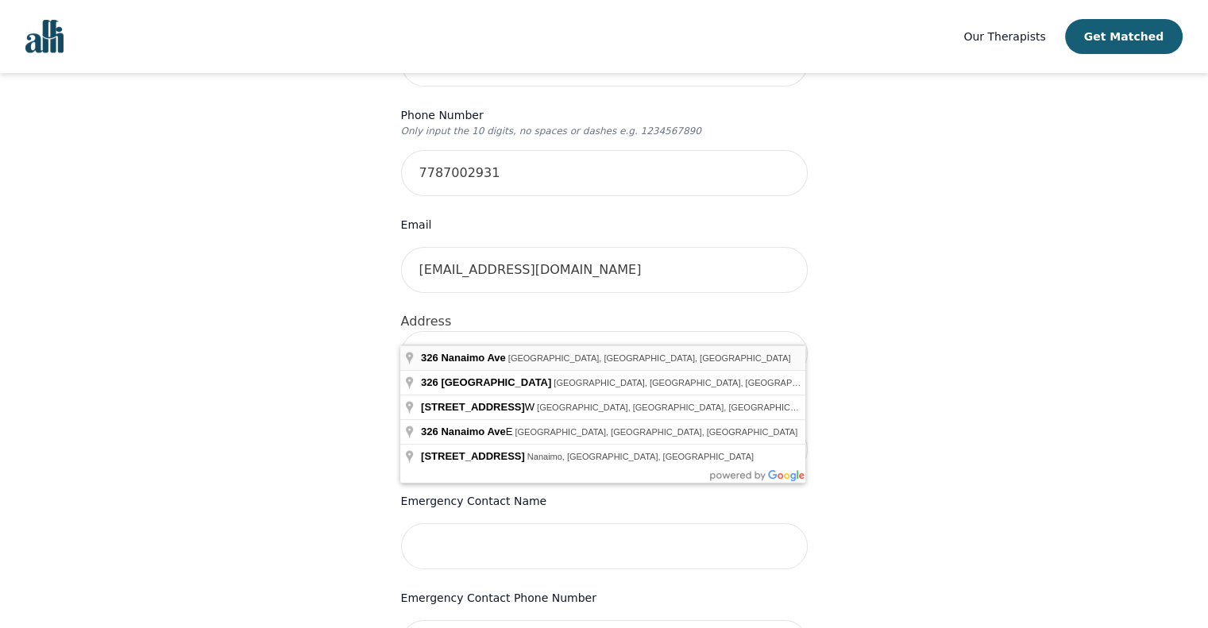
type input "[STREET_ADDRESS]"
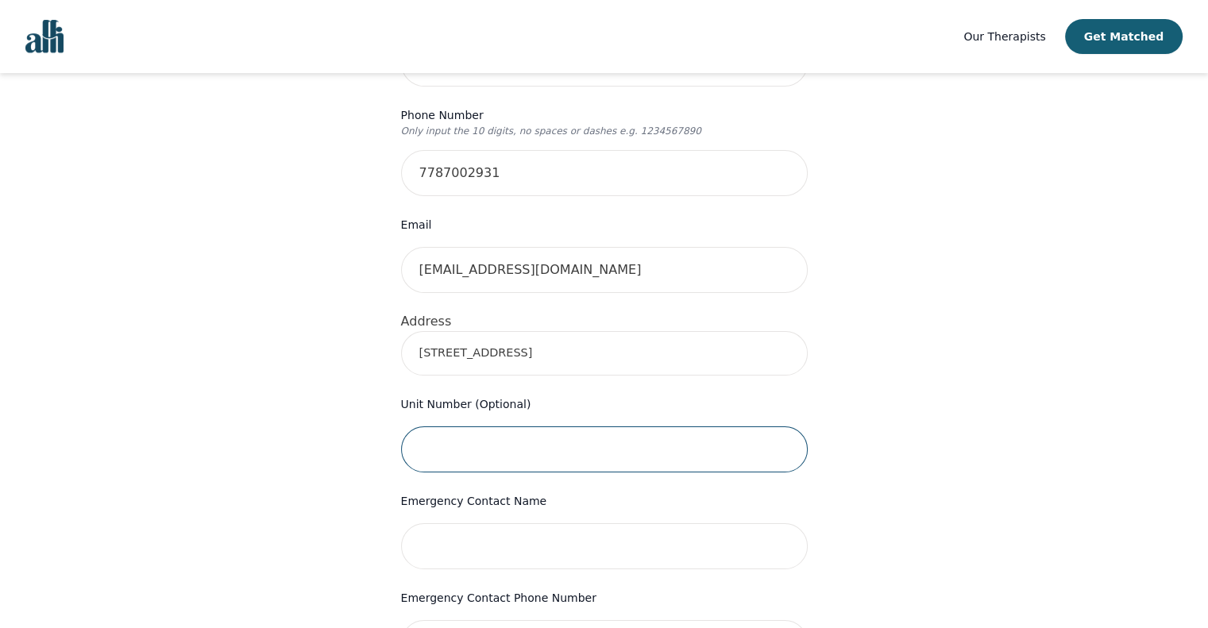
click at [519, 426] on input "text" at bounding box center [604, 449] width 407 height 46
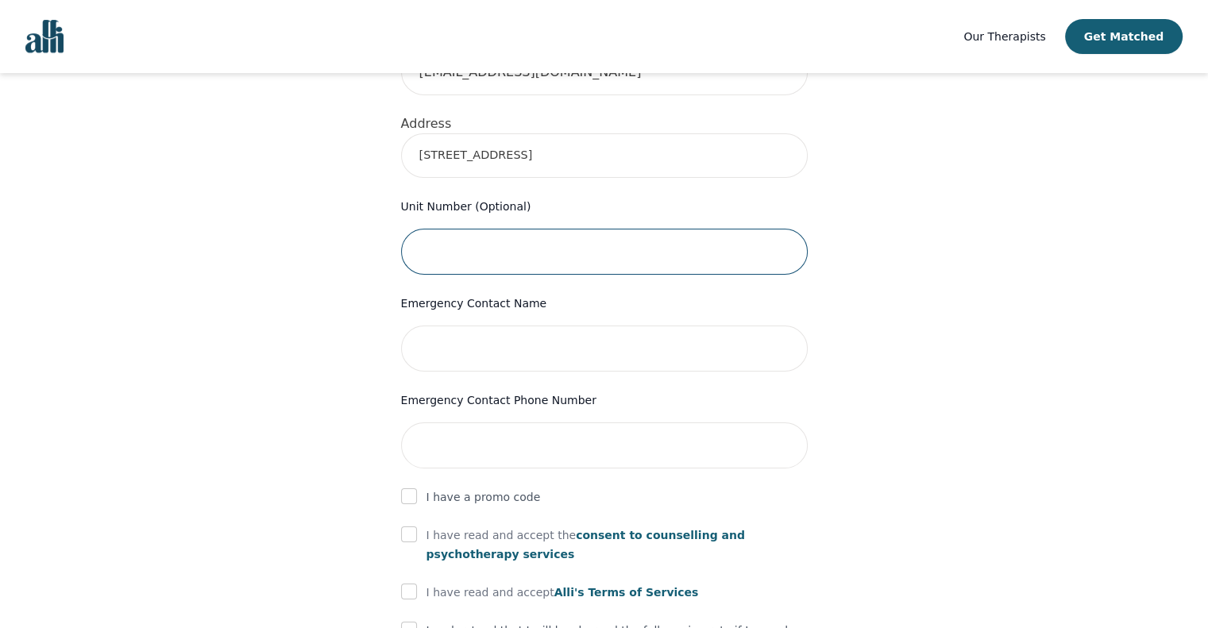
scroll to position [593, 0]
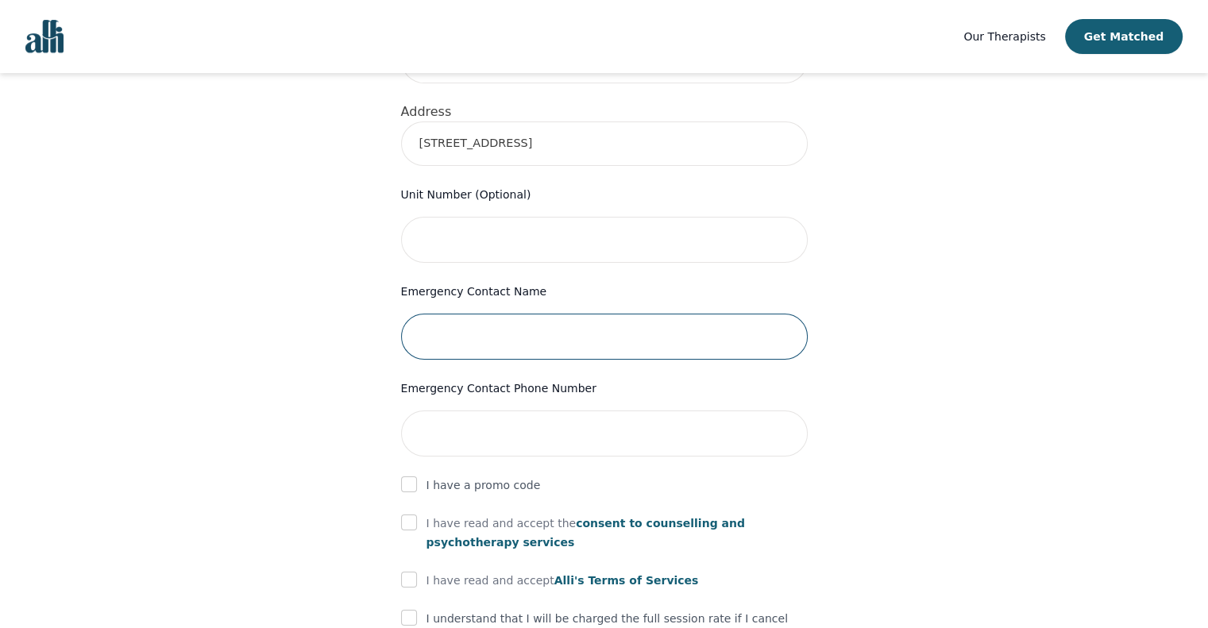
click at [534, 314] on input "text" at bounding box center [604, 337] width 407 height 46
type input "[PERSON_NAME]"
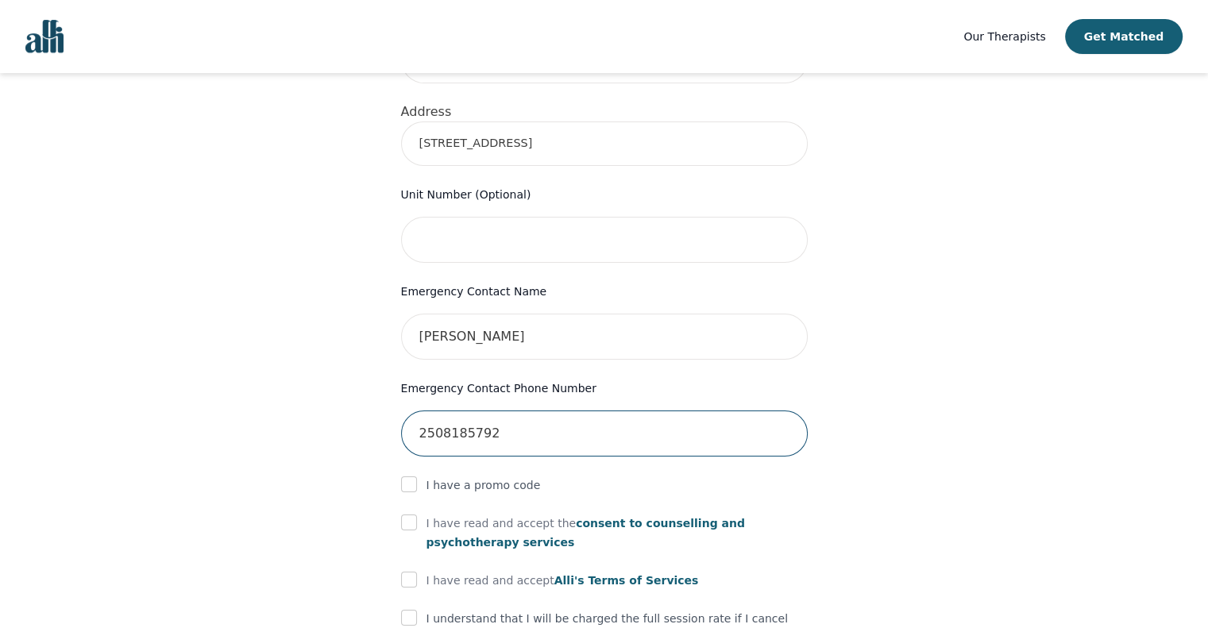
type input "2508185792"
click at [360, 406] on div "Your therapy journey is about to begin! Your initial assessment session with [P…" at bounding box center [604, 182] width 1170 height 1405
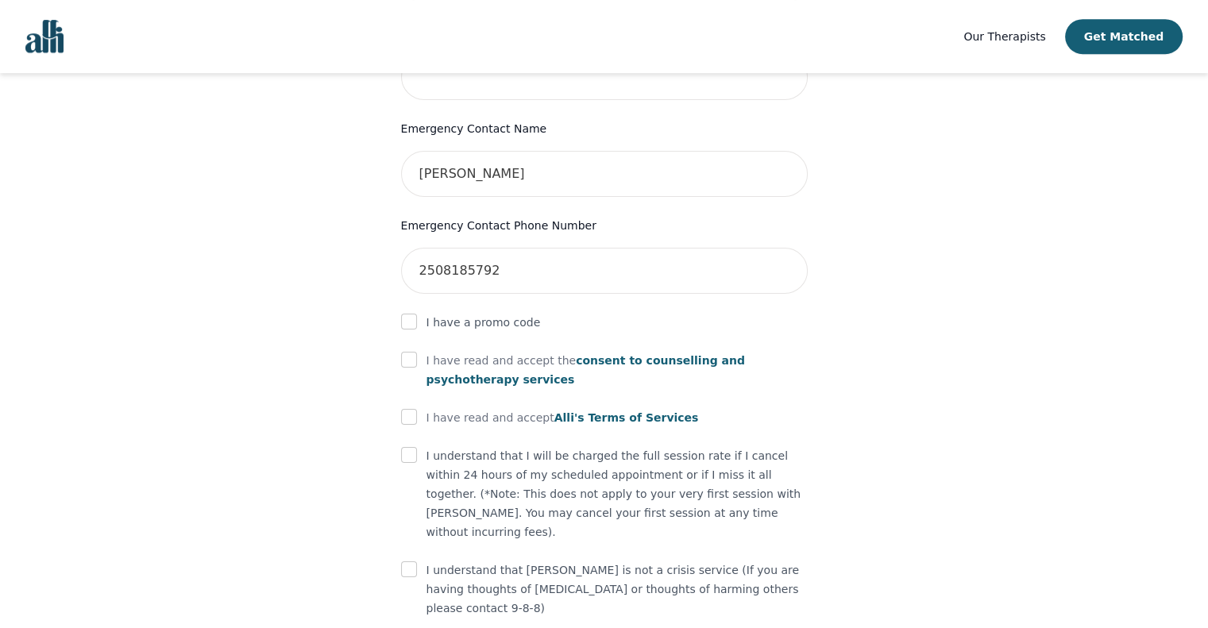
scroll to position [780, 0]
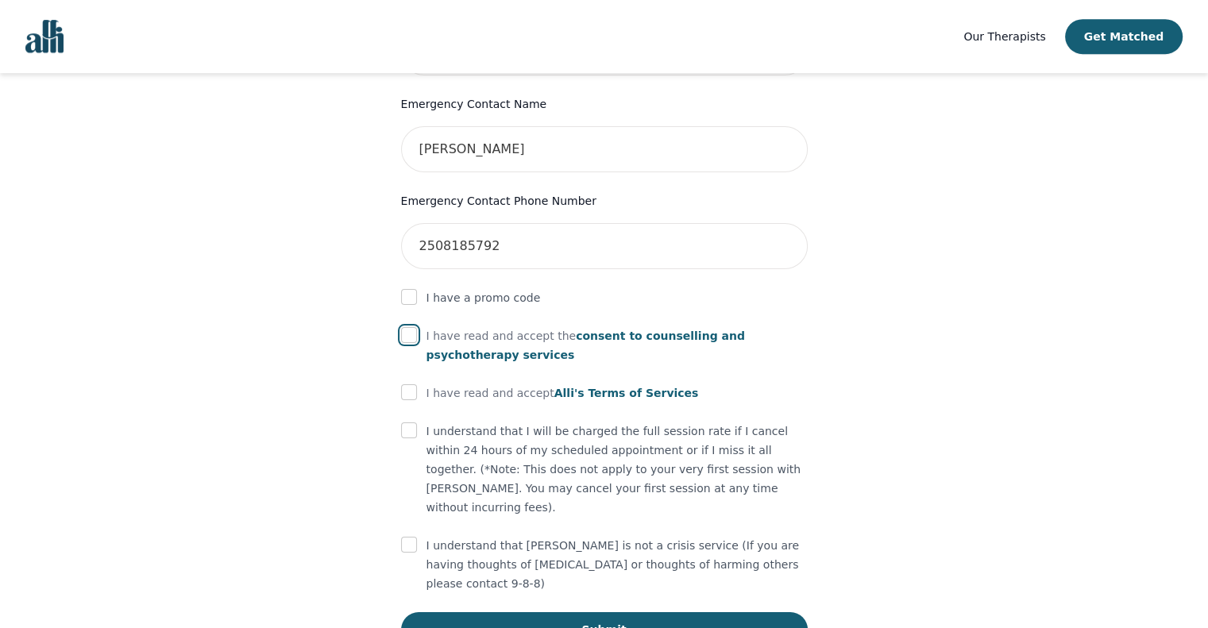
click at [411, 327] on input "checkbox" at bounding box center [409, 335] width 16 height 16
checkbox input "true"
click at [413, 384] on input "checkbox" at bounding box center [409, 392] width 16 height 16
checkbox input "true"
click at [406, 422] on input "checkbox" at bounding box center [409, 430] width 16 height 16
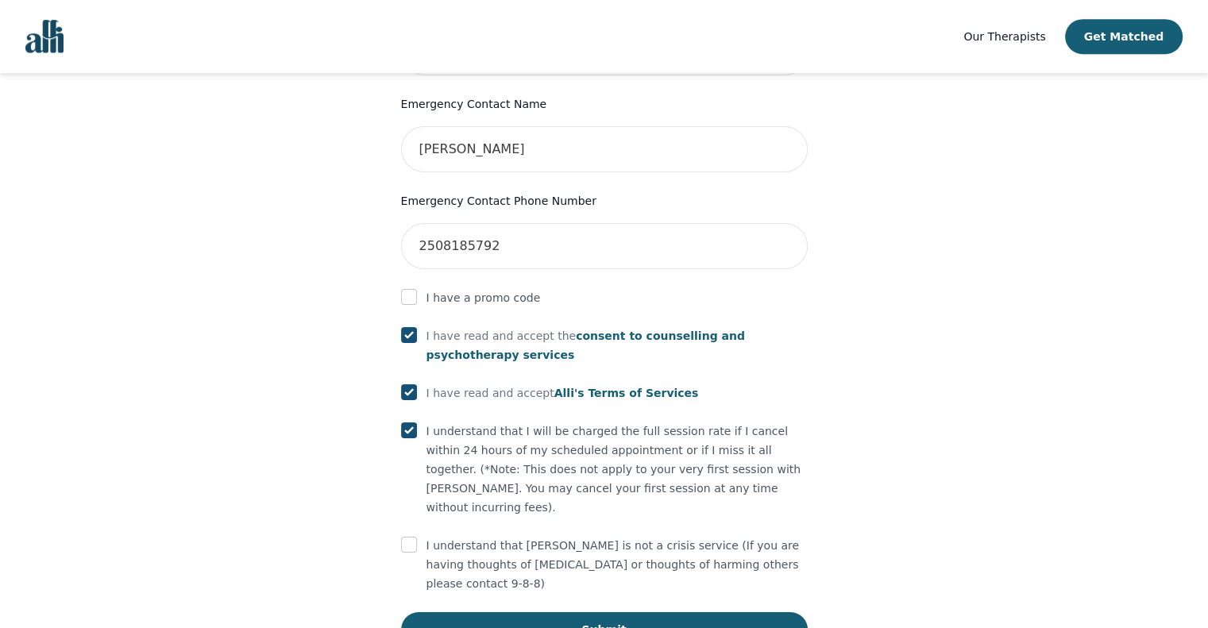
checkbox input "true"
click at [412, 537] on input "checkbox" at bounding box center [409, 545] width 16 height 16
checkbox input "true"
click at [559, 612] on button "Submit" at bounding box center [604, 629] width 407 height 35
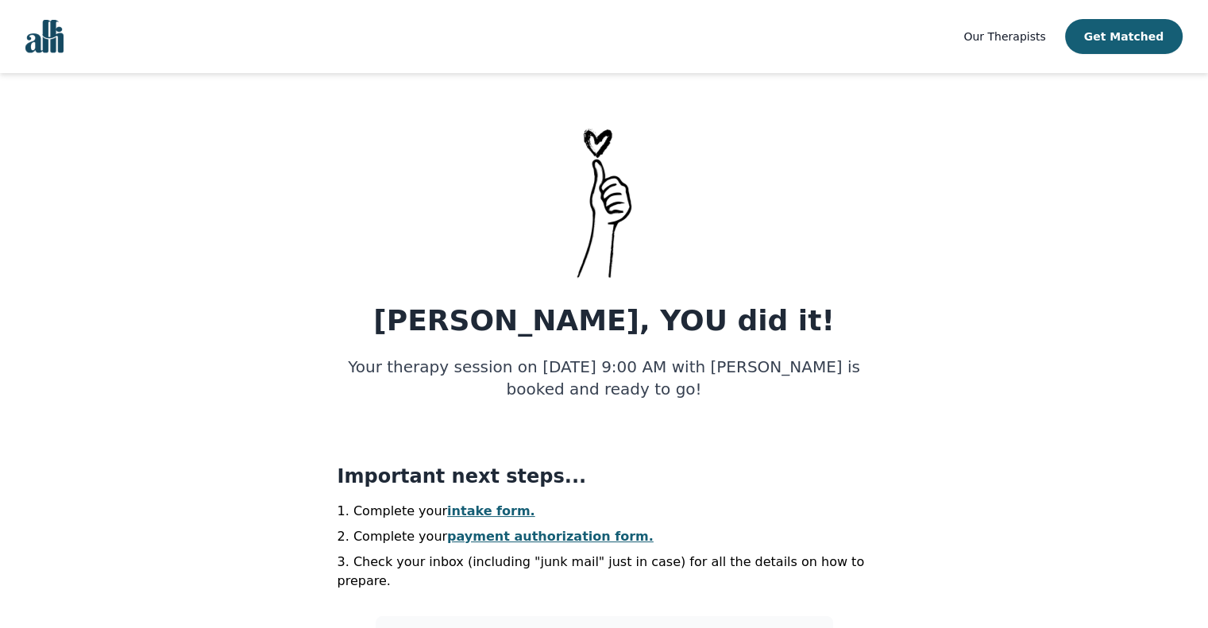
click at [559, 561] on div "Our Therapists Get Matched [PERSON_NAME], YOU did it! Your therapy session on […" at bounding box center [604, 627] width 1208 height 1254
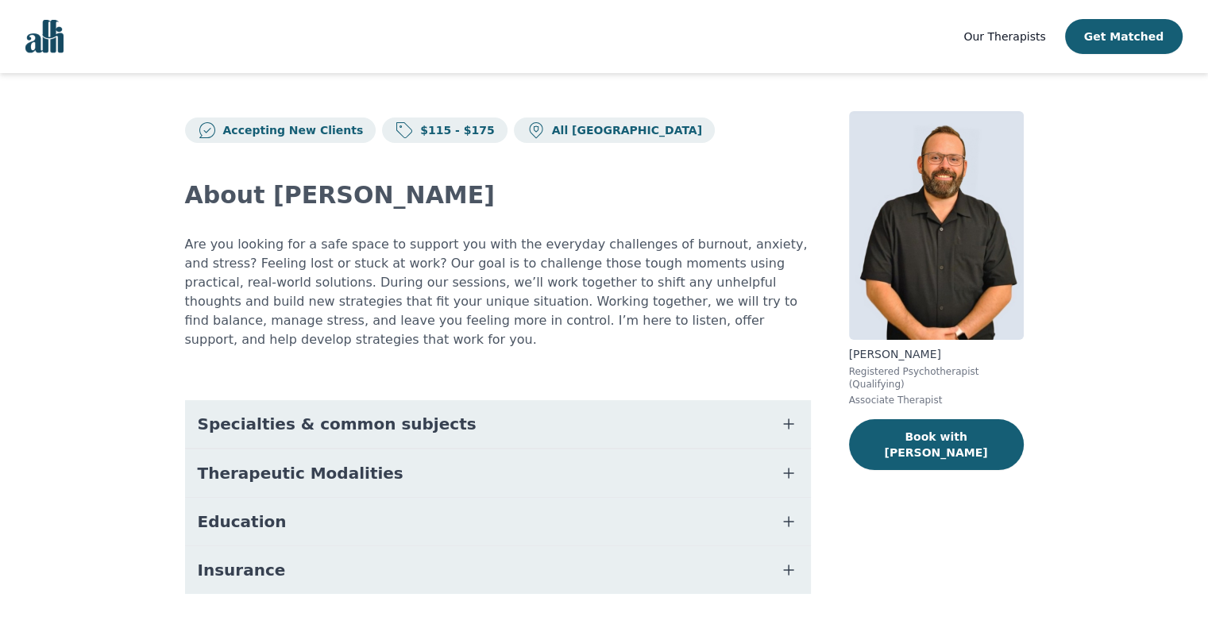
click at [300, 498] on button "Education" at bounding box center [498, 522] width 626 height 48
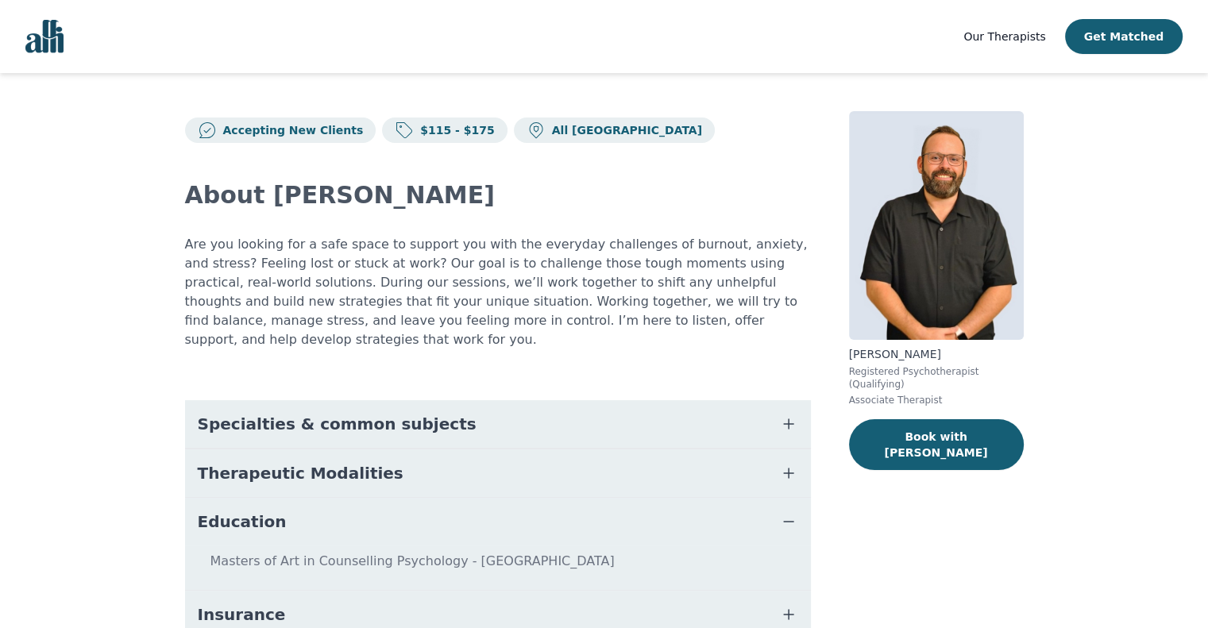
click at [413, 413] on span "Specialties & common subjects" at bounding box center [337, 424] width 279 height 22
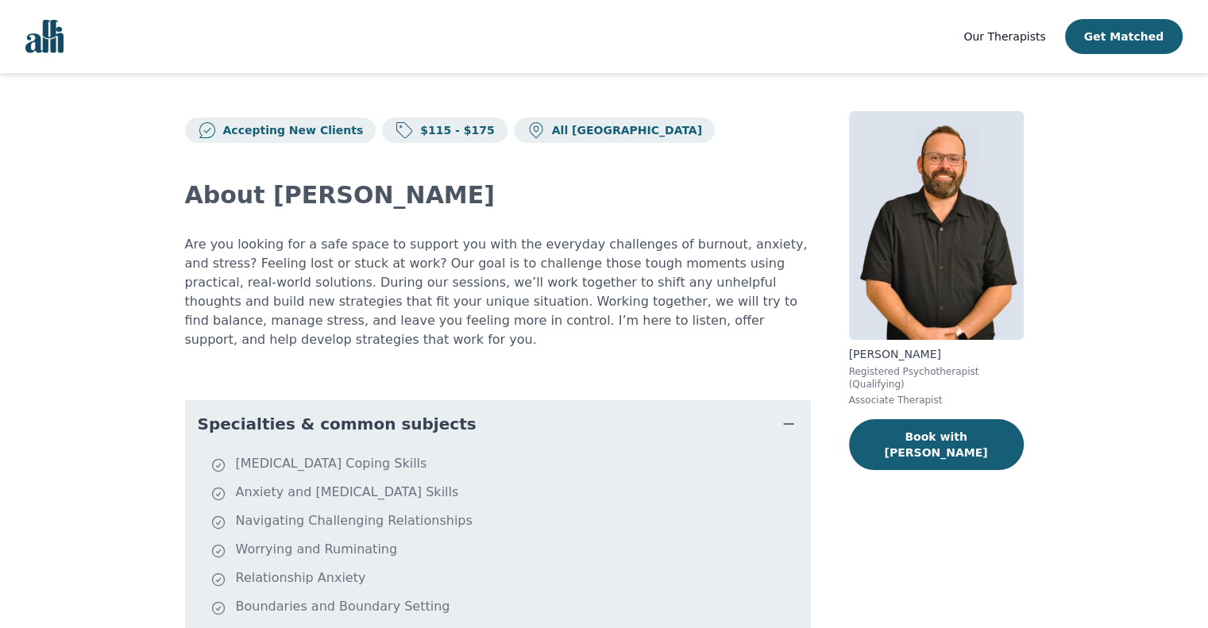
click at [545, 131] on p "All [GEOGRAPHIC_DATA]" at bounding box center [623, 130] width 156 height 16
